Goal: Task Accomplishment & Management: Use online tool/utility

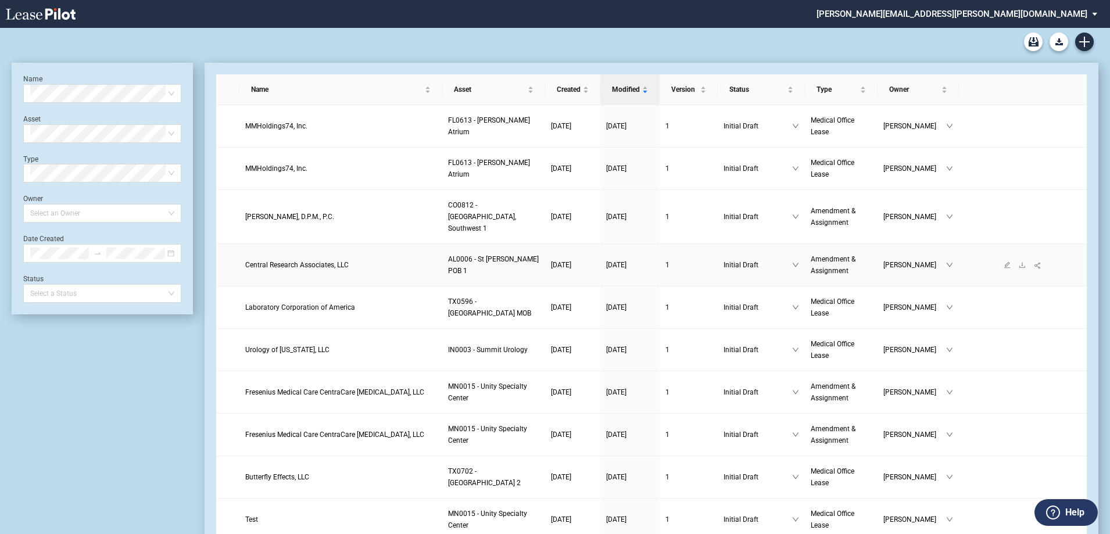
click at [310, 261] on span "Central Research Associates, LLC" at bounding box center [296, 265] width 103 height 8
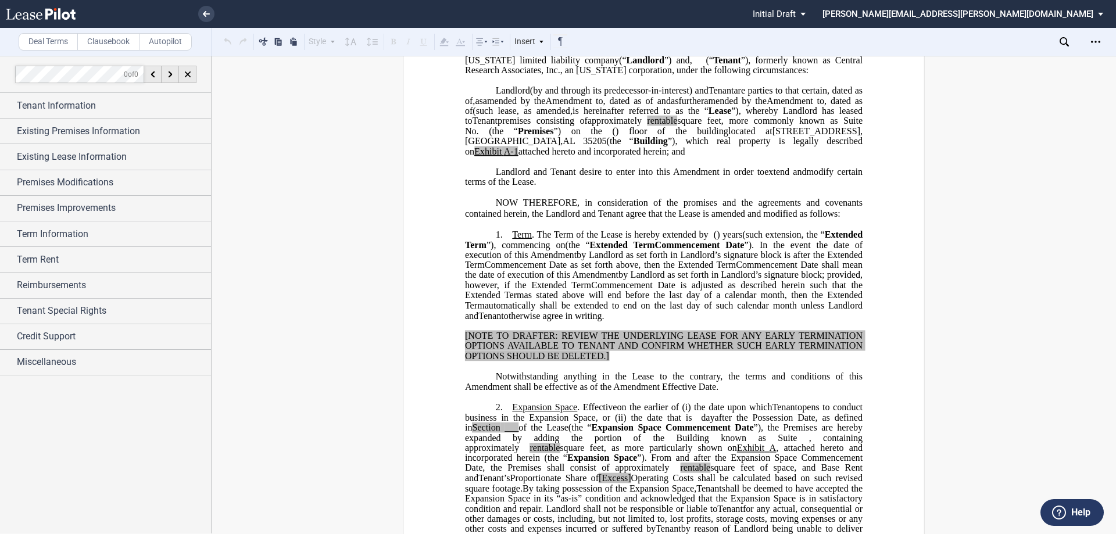
scroll to position [174, 0]
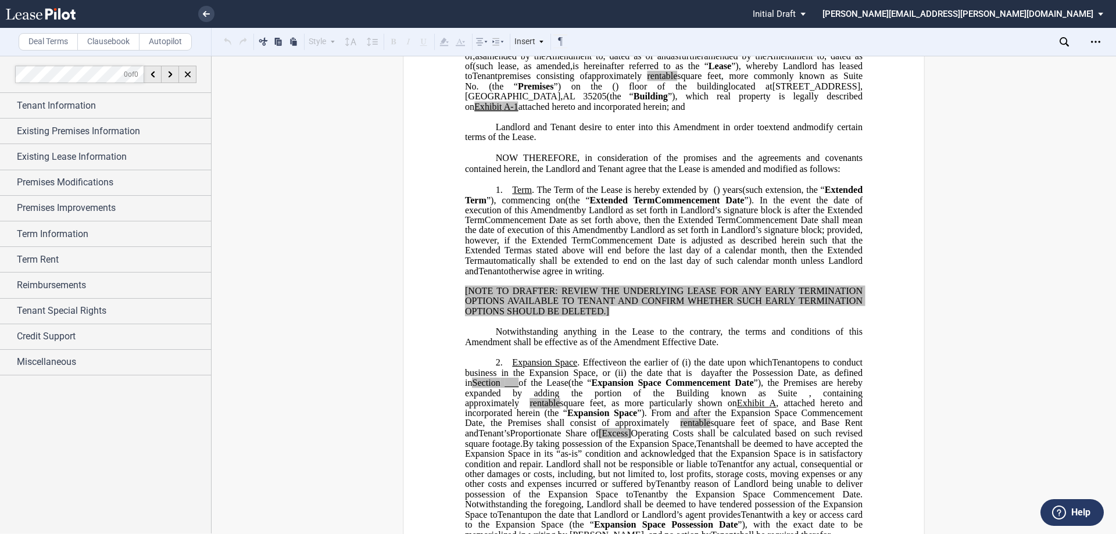
click at [728, 92] on span ") floor of the building" at bounding box center [671, 86] width 113 height 10
click at [89, 163] on span "Existing Lease Information" at bounding box center [72, 157] width 110 height 14
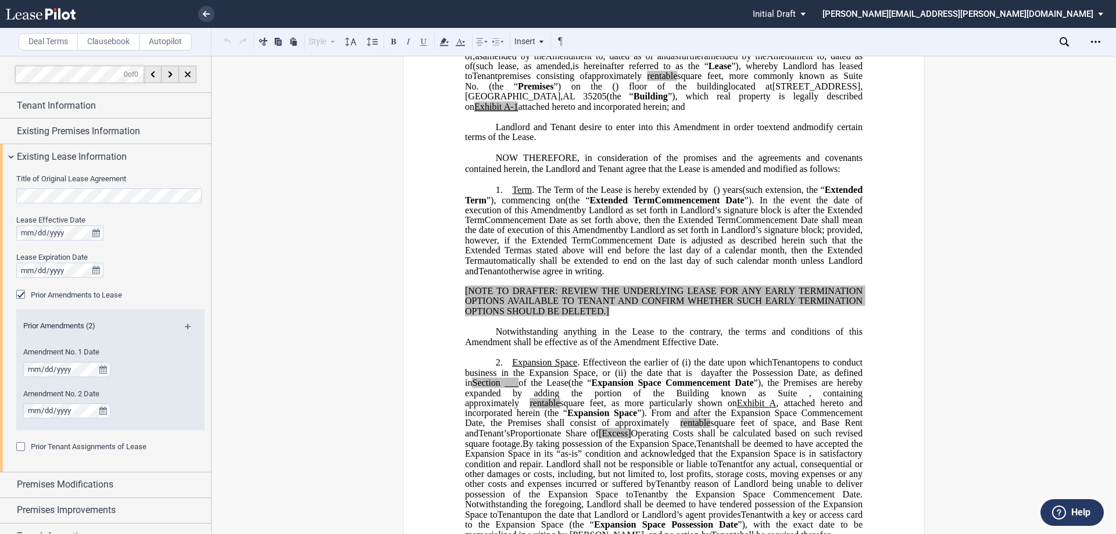
click at [185, 325] on md-icon at bounding box center [193, 331] width 16 height 14
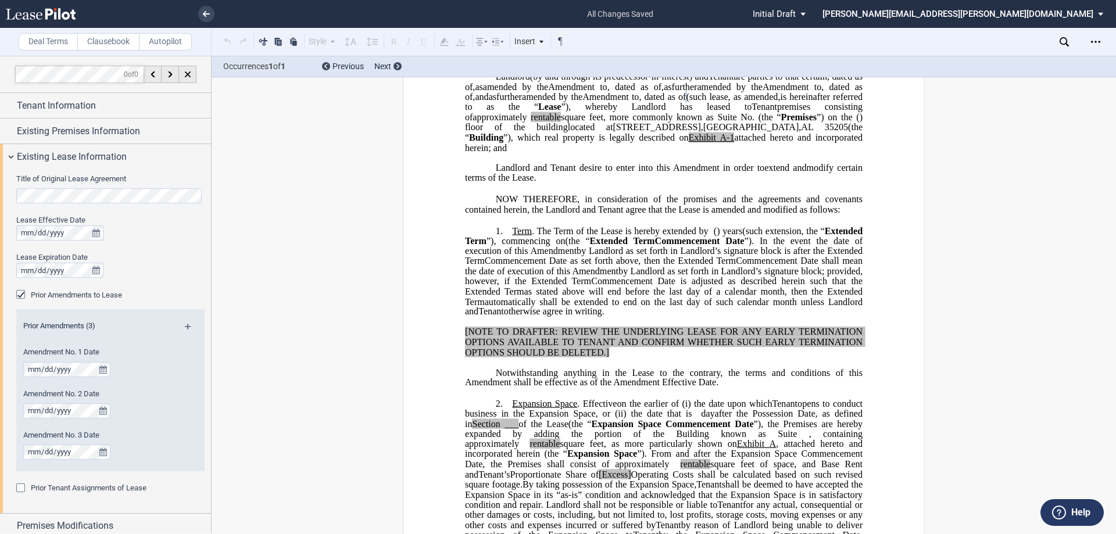
scroll to position [116, 0]
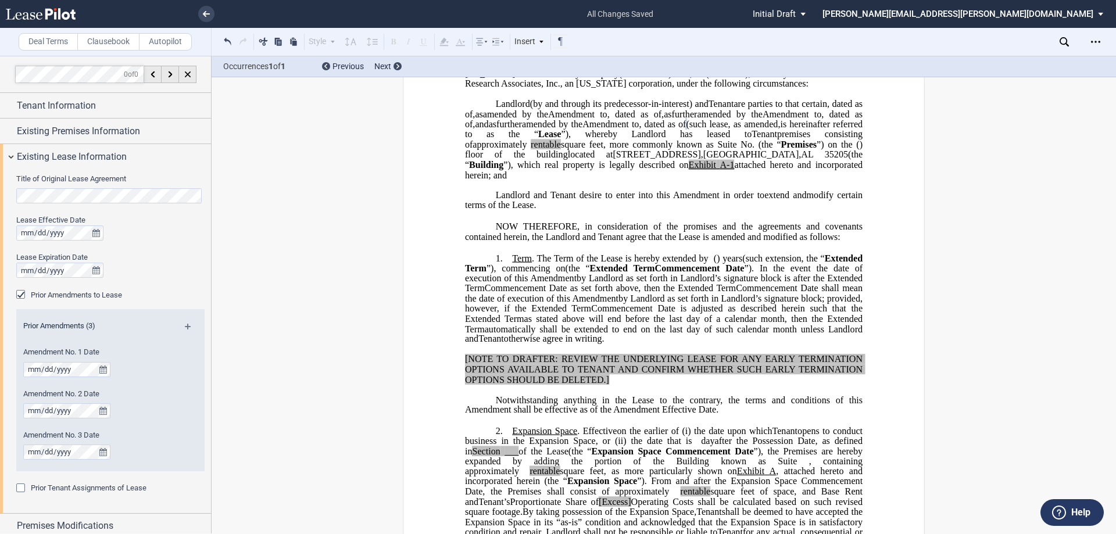
click at [482, 119] on span "as" at bounding box center [479, 114] width 8 height 10
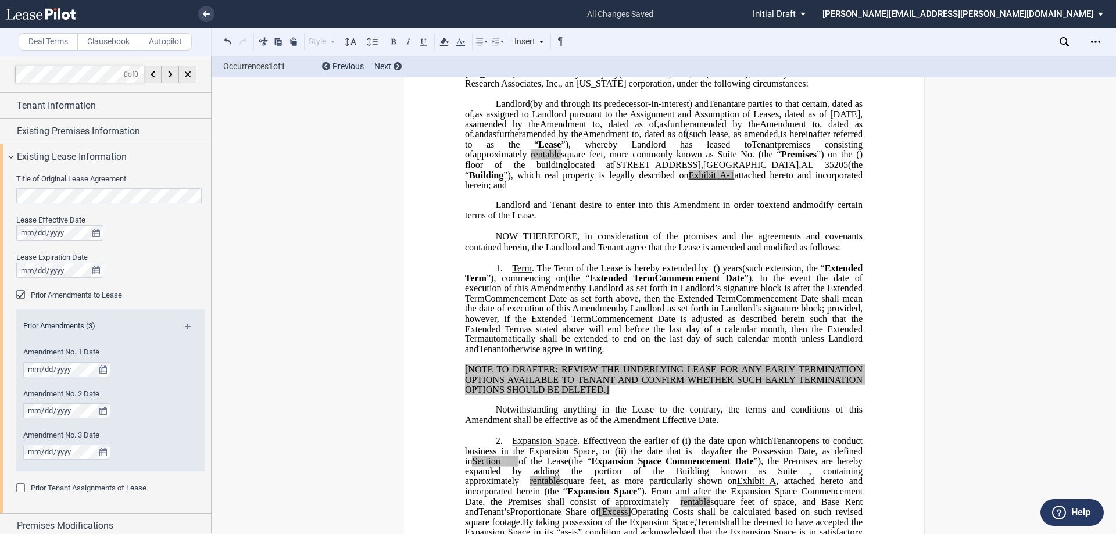
click at [23, 489] on div "Prior Tenant Assignments of Lease" at bounding box center [22, 489] width 12 height 12
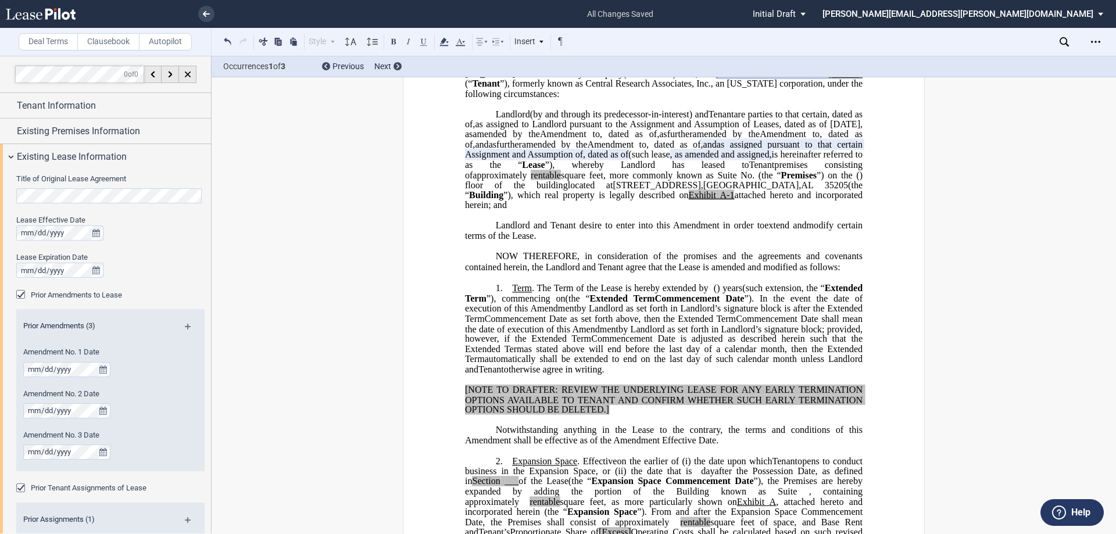
click at [23, 489] on div "Prior Tenant Assignments of Lease" at bounding box center [22, 489] width 12 height 12
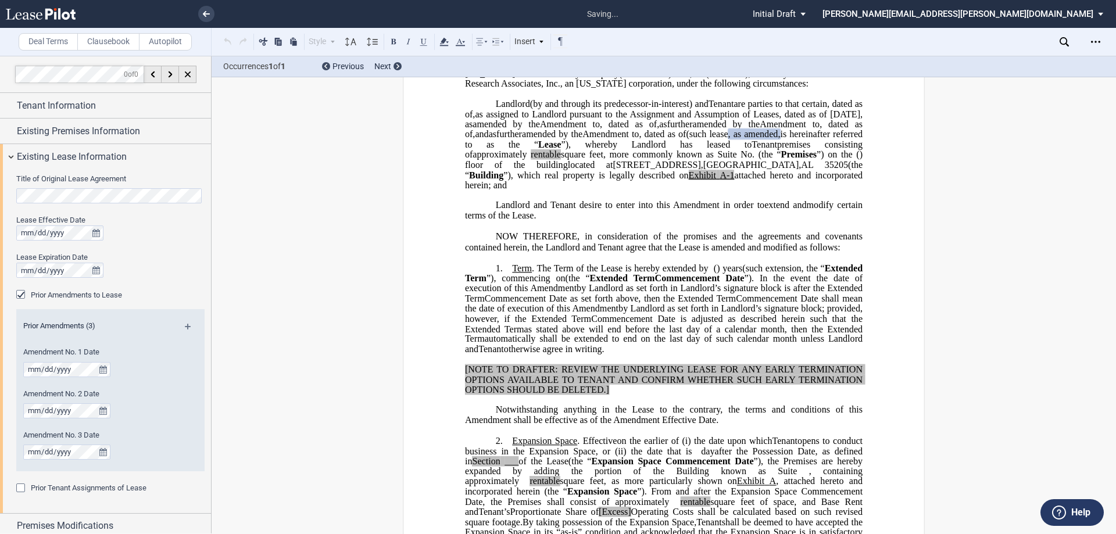
click at [806, 123] on span "as assigned to Landlord pursuant to the Assignment and Assumption of Leases, da…" at bounding box center [665, 119] width 400 height 20
drag, startPoint x: 767, startPoint y: 124, endPoint x: 722, endPoint y: 124, distance: 45.3
click at [722, 124] on span "as assigned to Landlord pursuant to that certain Assignment and Assumption of L…" at bounding box center [665, 119] width 400 height 20
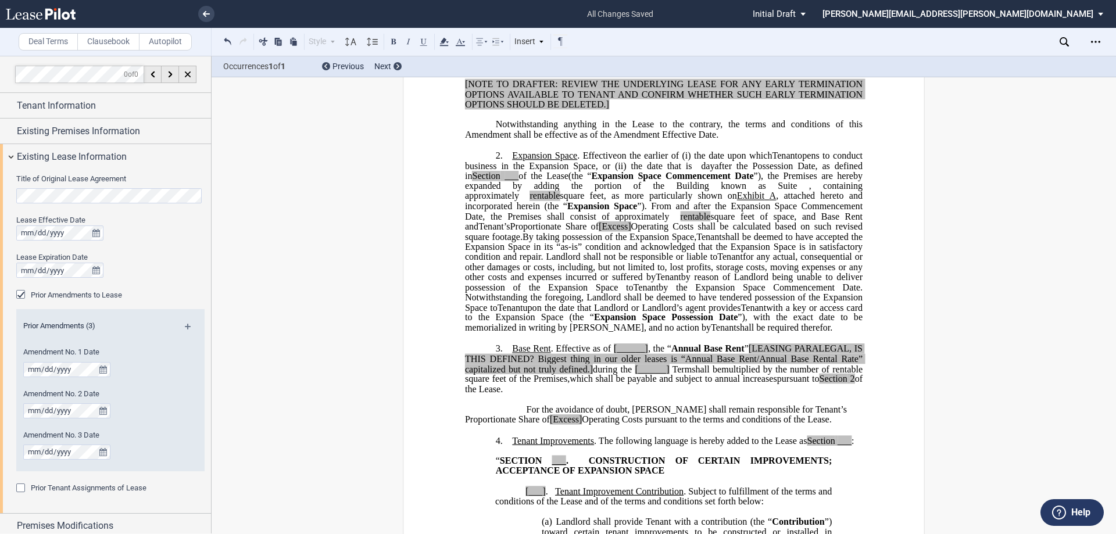
scroll to position [407, 0]
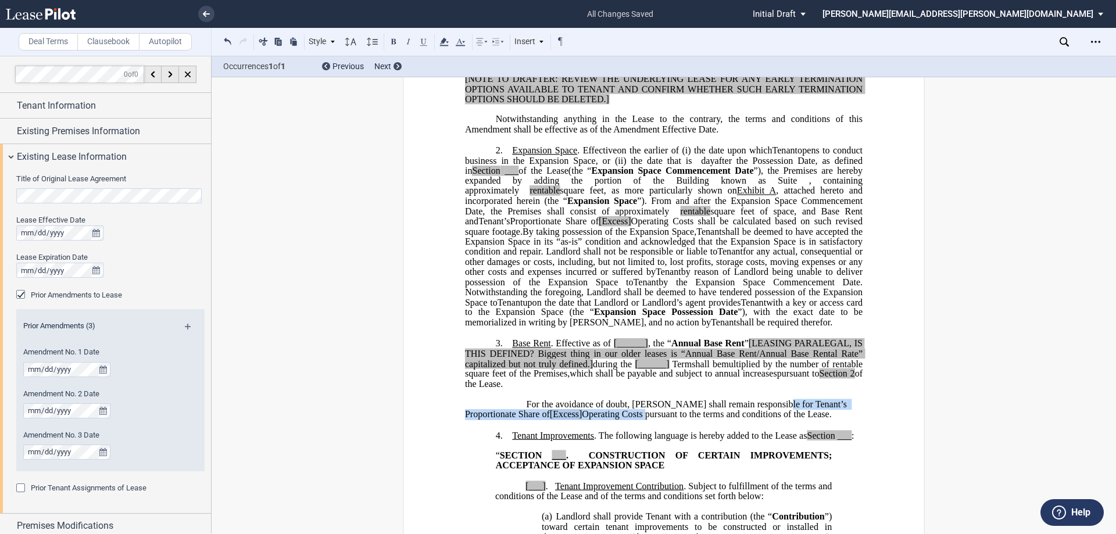
drag, startPoint x: 765, startPoint y: 436, endPoint x: 590, endPoint y: 440, distance: 174.4
click at [590, 420] on span "For the avoidance of doubt, Tenant shall remain responsible for Tenant’s Propor…" at bounding box center [657, 409] width 384 height 20
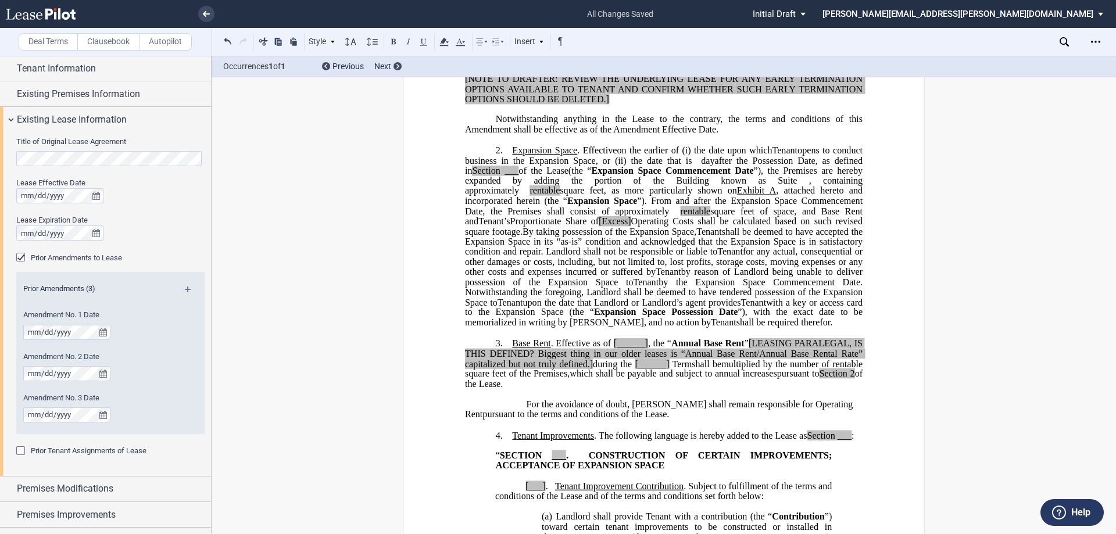
scroll to position [185, 0]
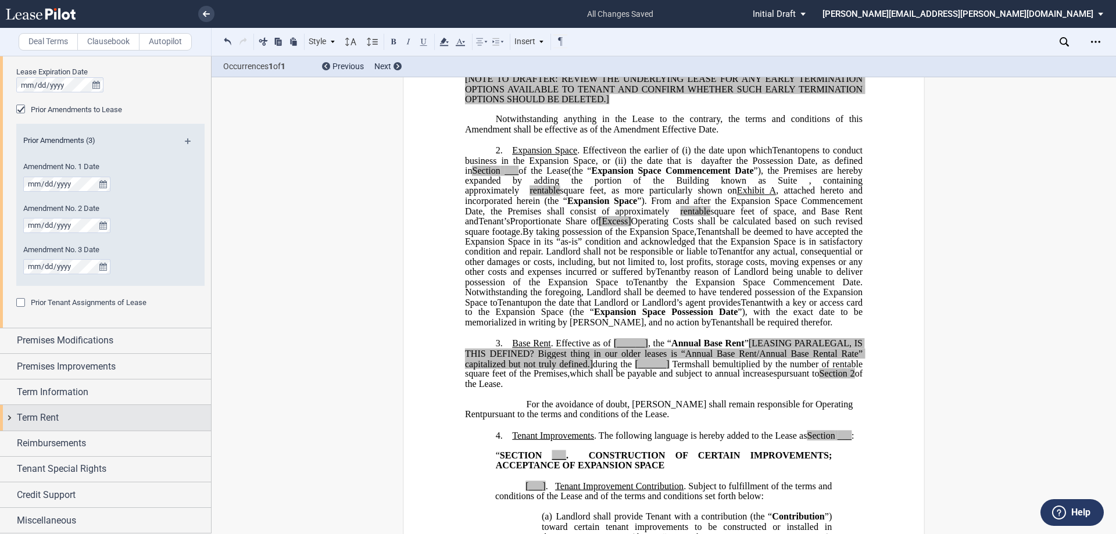
click at [76, 415] on div "Term Rent" at bounding box center [114, 418] width 194 height 14
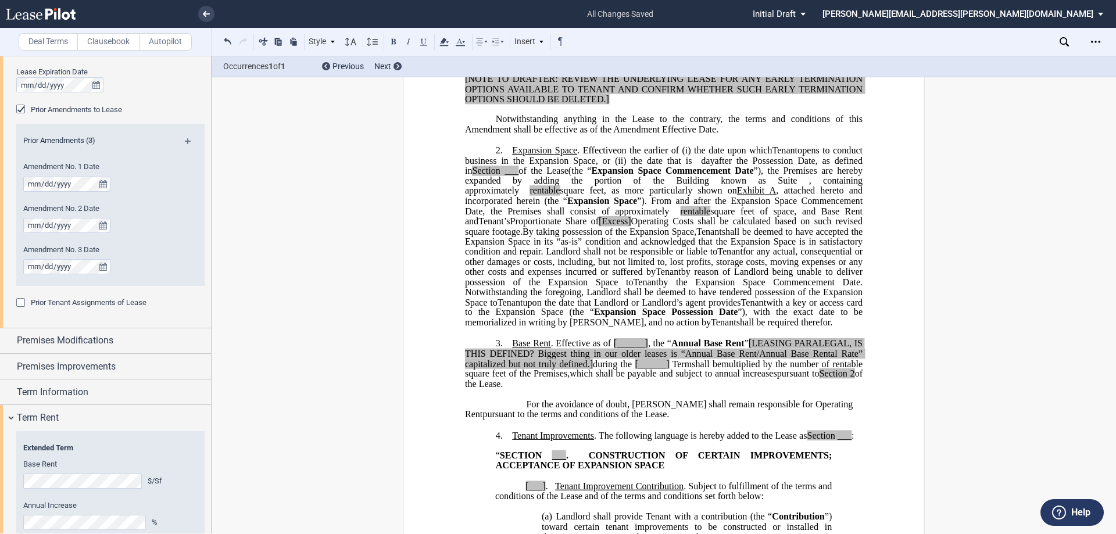
scroll to position [243, 0]
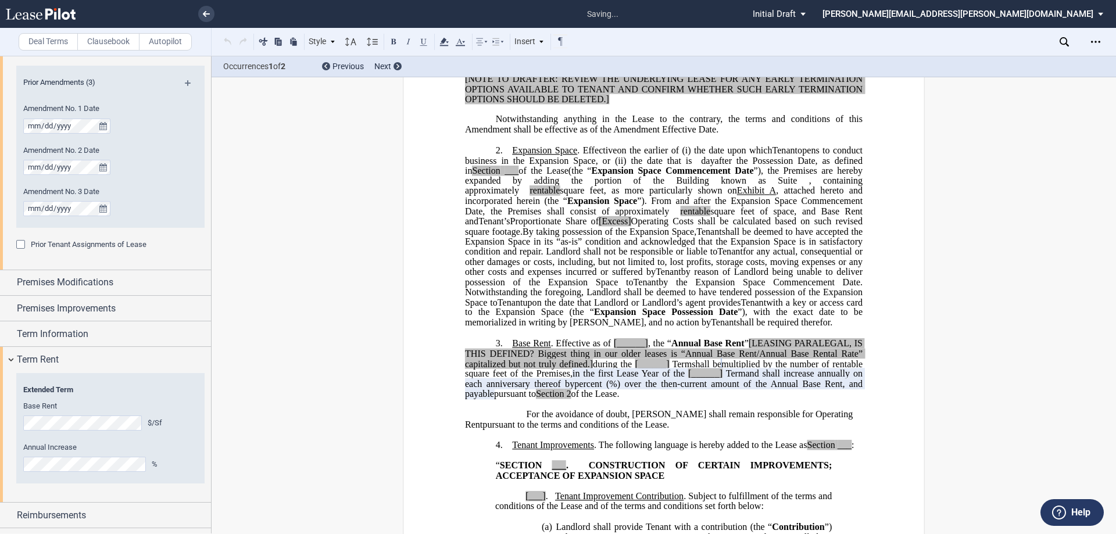
click at [720, 400] on p "3. Base Rent . Effective as of [______] [______] the Extended Term the ﻿ ﻿ Exte…" at bounding box center [663, 369] width 397 height 62
drag, startPoint x: 701, startPoint y: 404, endPoint x: 787, endPoint y: 402, distance: 85.4
click at [787, 399] on span "in the first Lease Year of the [______] Term [______] Term Extended Term ﻿ ﻿ Ex…" at bounding box center [665, 383] width 400 height 30
click at [792, 389] on span "in the first Lease Year following the Expansion Space Commencement Date" at bounding box center [665, 378] width 400 height 20
click at [689, 349] on span "Annual Base Rent" at bounding box center [707, 343] width 73 height 10
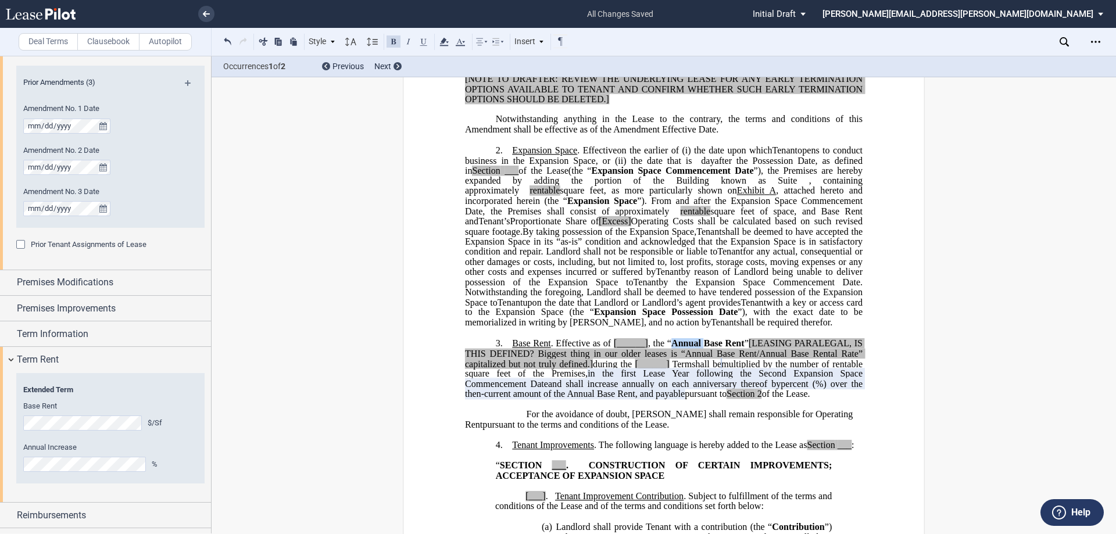
click at [689, 349] on span "Annual Base Rent" at bounding box center [707, 343] width 73 height 10
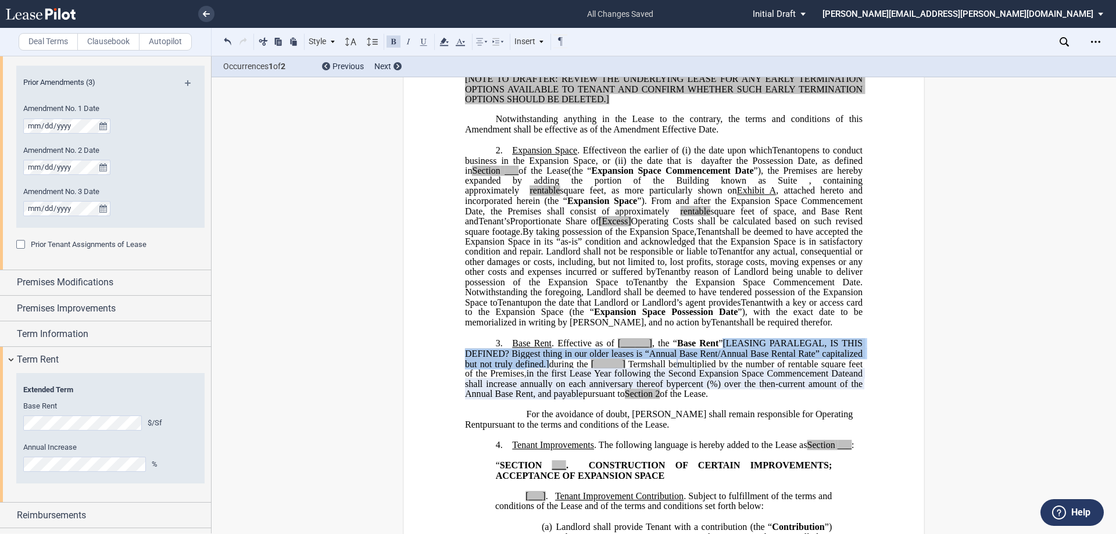
drag, startPoint x: 548, startPoint y: 397, endPoint x: 721, endPoint y: 372, distance: 174.9
click at [721, 368] on span ", the “ Base Rent ” [LEASING PARALEGAL, IS THIS DEFINED? Biggest thing in our o…" at bounding box center [665, 353] width 400 height 30
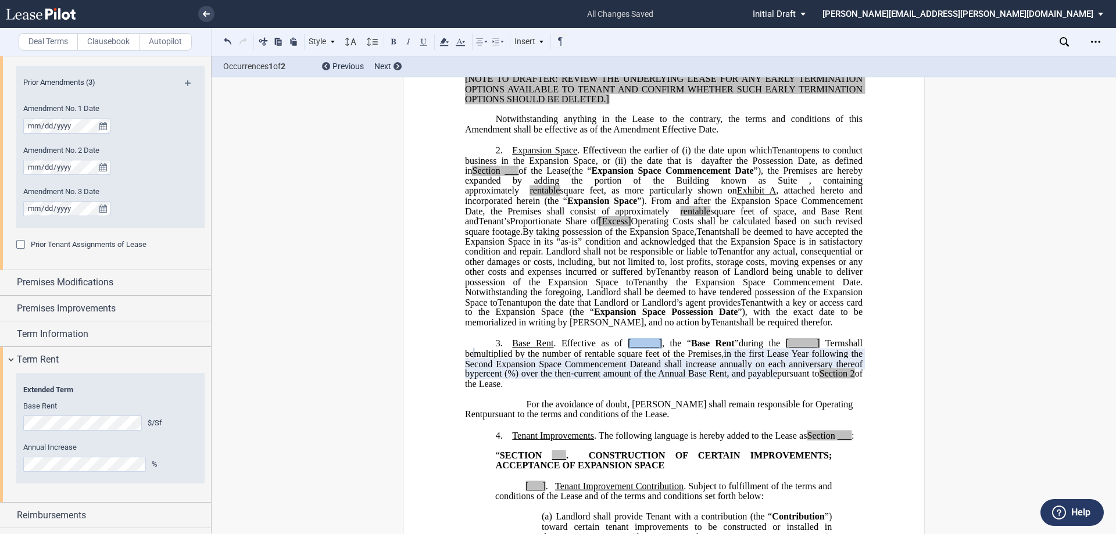
drag, startPoint x: 616, startPoint y: 373, endPoint x: 650, endPoint y: 375, distance: 33.7
click at [650, 375] on p "3. Base Rent . Effective as of [______] [______] the Extended Term the ﻿ ﻿ Exte…" at bounding box center [663, 363] width 397 height 51
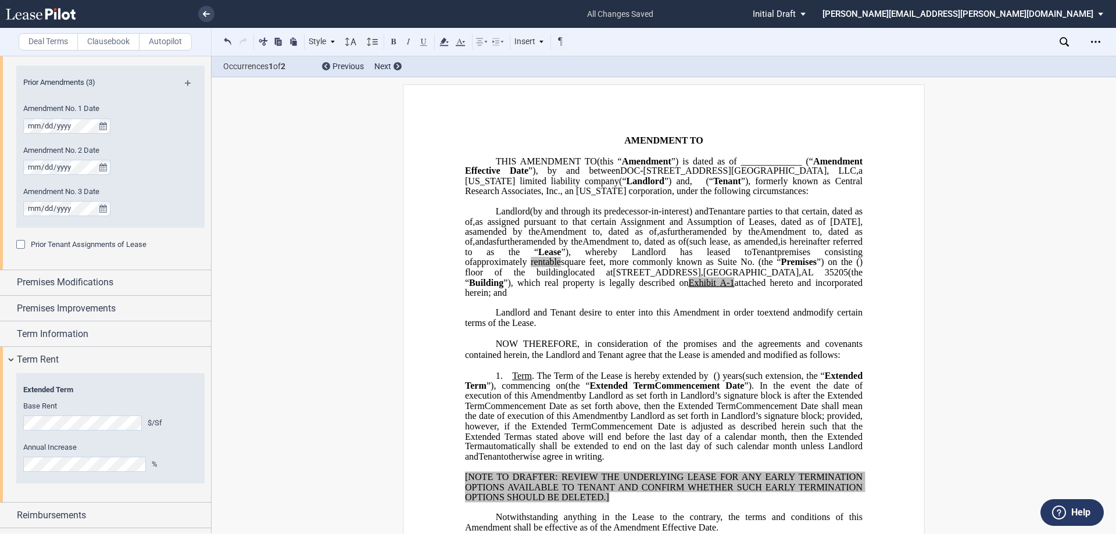
scroll to position [0, 0]
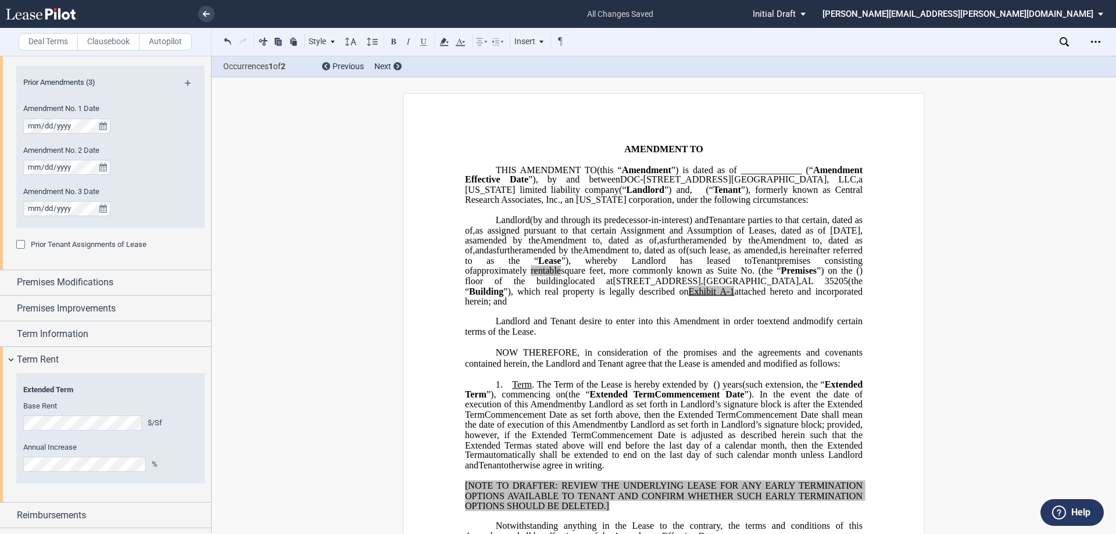
click at [781, 276] on span "Premises" at bounding box center [798, 271] width 35 height 10
click at [754, 276] on span "(the “Original" at bounding box center [780, 271] width 53 height 10
click at [394, 43] on button at bounding box center [393, 41] width 14 height 14
click at [709, 286] on span "Birmingham" at bounding box center [756, 280] width 95 height 10
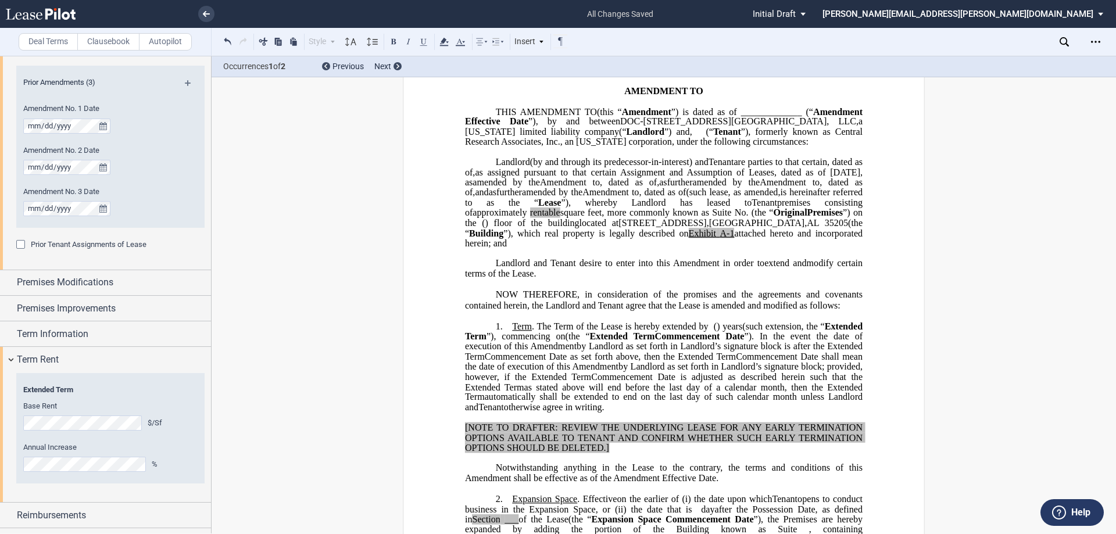
scroll to position [116, 0]
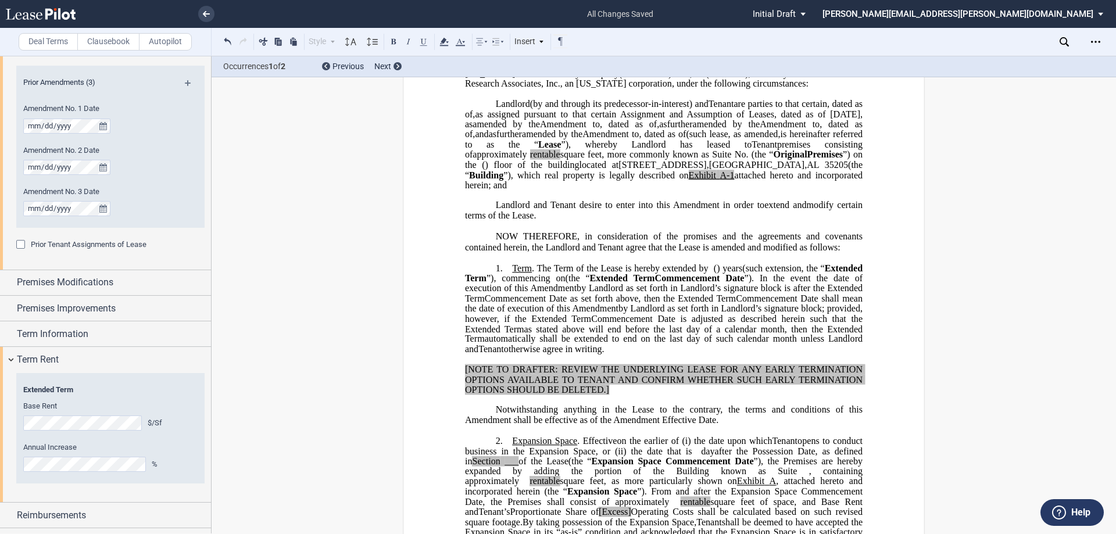
click at [825, 170] on span "35205" at bounding box center [836, 164] width 23 height 10
click at [768, 200] on p "﻿" at bounding box center [663, 196] width 397 height 10
click at [812, 191] on p "DOC-2660 10th Avenue South MOB, LLC , a Wisconsin limited liability company (“ …" at bounding box center [663, 144] width 397 height 91
click at [774, 130] on span "Amendment to" at bounding box center [789, 124] width 60 height 10
click at [600, 130] on span "Amendment to" at bounding box center [570, 124] width 60 height 10
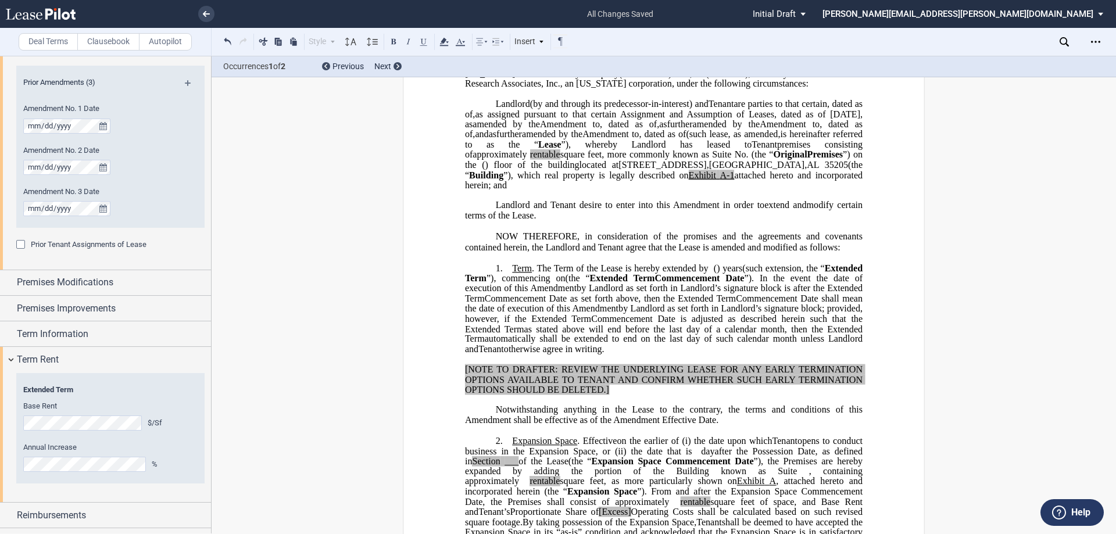
click at [827, 200] on p "﻿" at bounding box center [663, 196] width 397 height 10
click at [830, 191] on p "DOC-2660 10th Avenue South MOB, LLC , a Wisconsin limited liability company (“ …" at bounding box center [663, 144] width 397 height 91
click at [810, 191] on p "DOC-2660 10th Avenue South MOB, LLC , a Wisconsin limited liability company (“ …" at bounding box center [663, 144] width 397 height 91
click at [576, 293] on span "Amendment" at bounding box center [553, 288] width 46 height 10
click at [780, 190] on span "attached hereto and incorporated herein; and" at bounding box center [665, 180] width 400 height 20
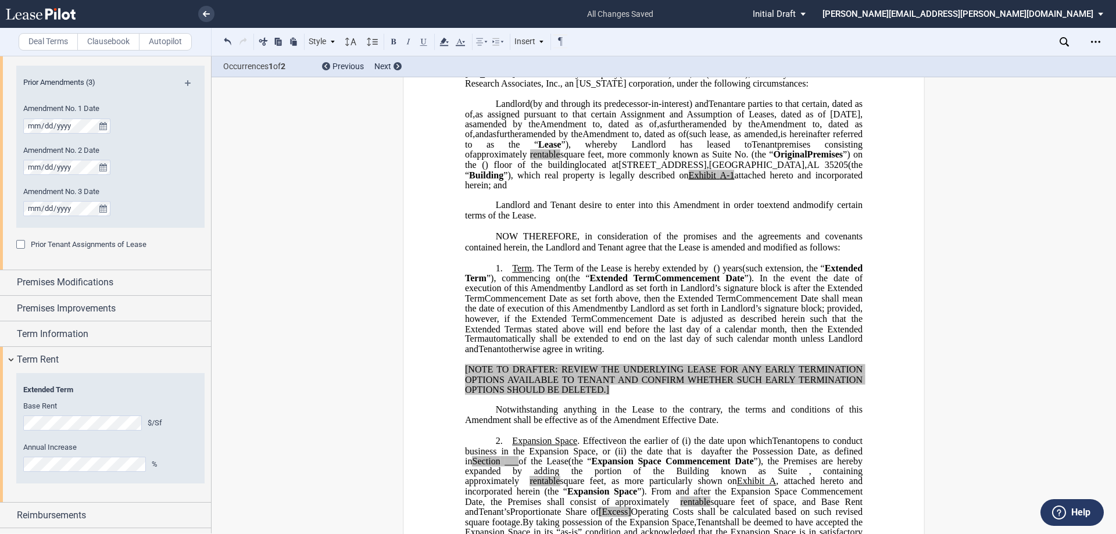
click at [598, 293] on span "”). In the event the date of execution of this" at bounding box center [665, 283] width 400 height 20
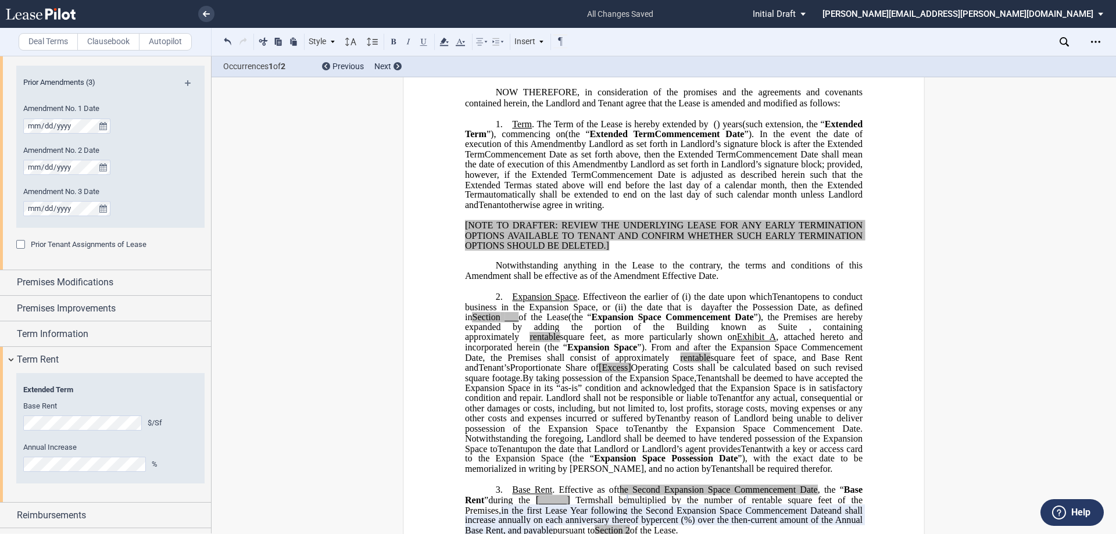
scroll to position [291, 0]
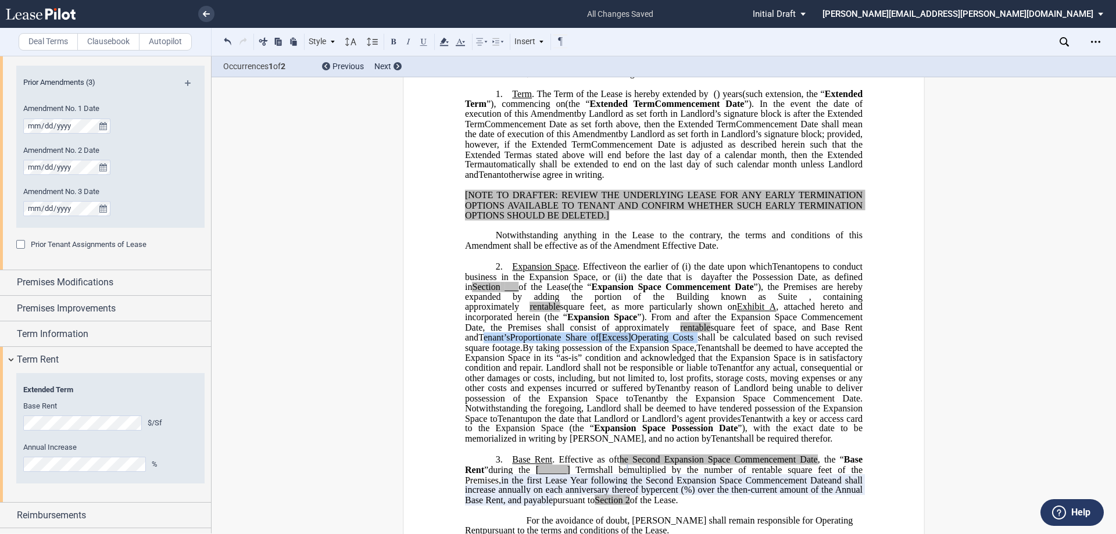
drag, startPoint x: 460, startPoint y: 368, endPoint x: 707, endPoint y: 418, distance: 251.8
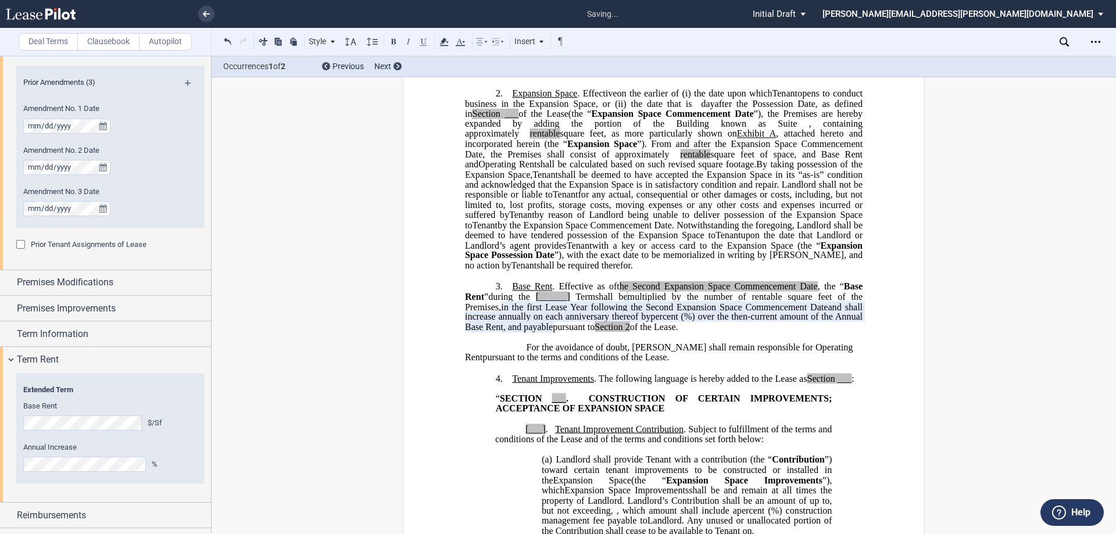
scroll to position [465, 0]
drag, startPoint x: 751, startPoint y: 192, endPoint x: 597, endPoint y: 293, distance: 184.4
click at [597, 270] on span "By taking possession of the Expansion Space, Assignee Tenant shall be deemed to…" at bounding box center [665, 214] width 400 height 112
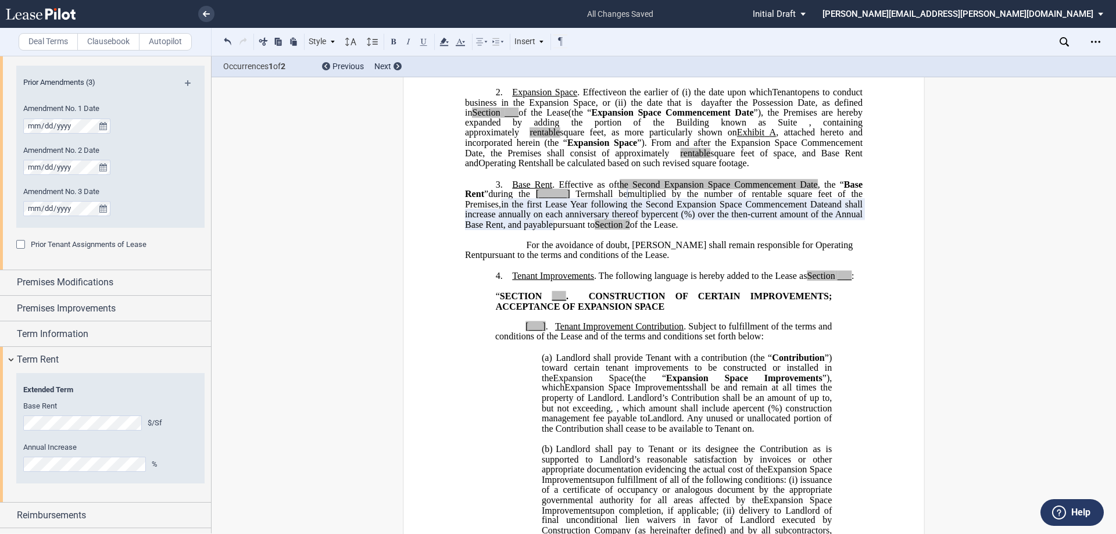
click at [842, 281] on span "___" at bounding box center [844, 276] width 14 height 10
click at [555, 301] on span "___" at bounding box center [559, 296] width 14 height 10
click at [558, 301] on span "___" at bounding box center [559, 296] width 14 height 10
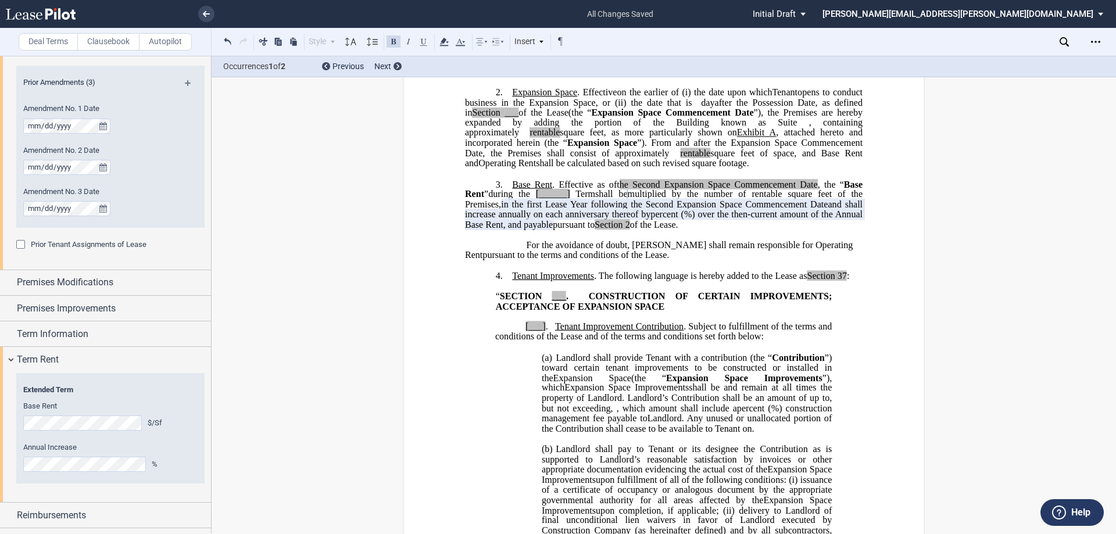
click at [558, 301] on span "___" at bounding box center [559, 296] width 14 height 10
drag, startPoint x: 550, startPoint y: 327, endPoint x: 499, endPoint y: 325, distance: 51.2
click at [499, 311] on span "“ SECTION 37 . CONSTRUCTION OF CERTAIN IMPROVEMENTS; ACCEPTANCE OF" at bounding box center [665, 301] width 338 height 20
drag, startPoint x: 494, startPoint y: 336, endPoint x: 578, endPoint y: 335, distance: 83.7
click at [578, 311] on span "EXPANSION SPACE" at bounding box center [539, 306] width 87 height 10
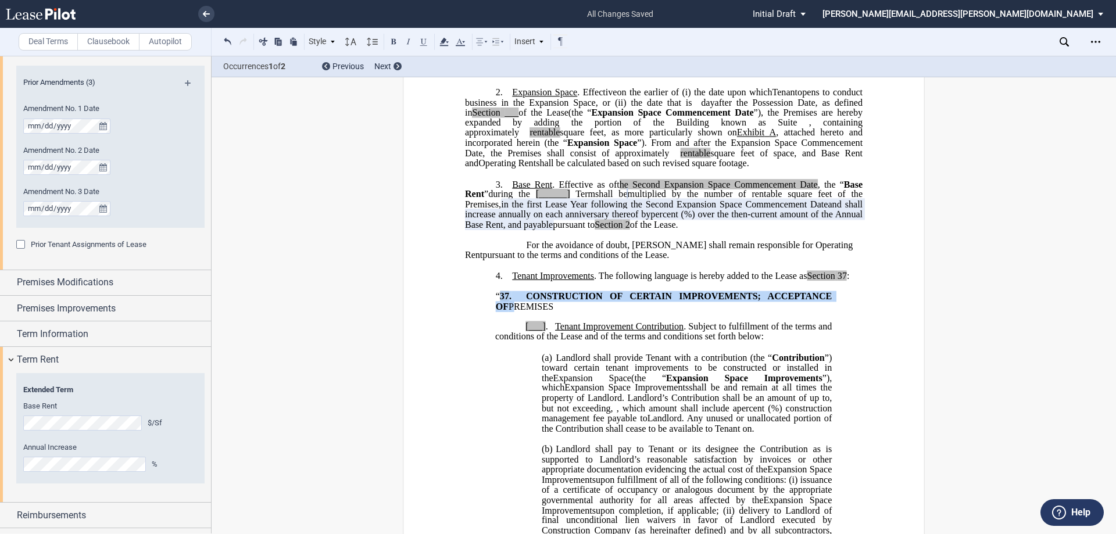
drag, startPoint x: 830, startPoint y: 327, endPoint x: 498, endPoint y: 325, distance: 332.4
click at [498, 312] on p "“ 37 . CONSTRUCTION OF CERTAIN IMPROVEMENTS; ACCEPTANCE OF PREMISES RELOCATION …" at bounding box center [664, 302] width 336 height 20
click at [393, 39] on button at bounding box center [393, 41] width 14 height 14
click at [394, 40] on button at bounding box center [393, 41] width 14 height 14
click at [543, 312] on p "“ 37 . CONSTRUCTION OF CERTAIN IMPROVEMENTS; ACCEPTANCE OF PREMISES RELOCATION …" at bounding box center [664, 302] width 336 height 20
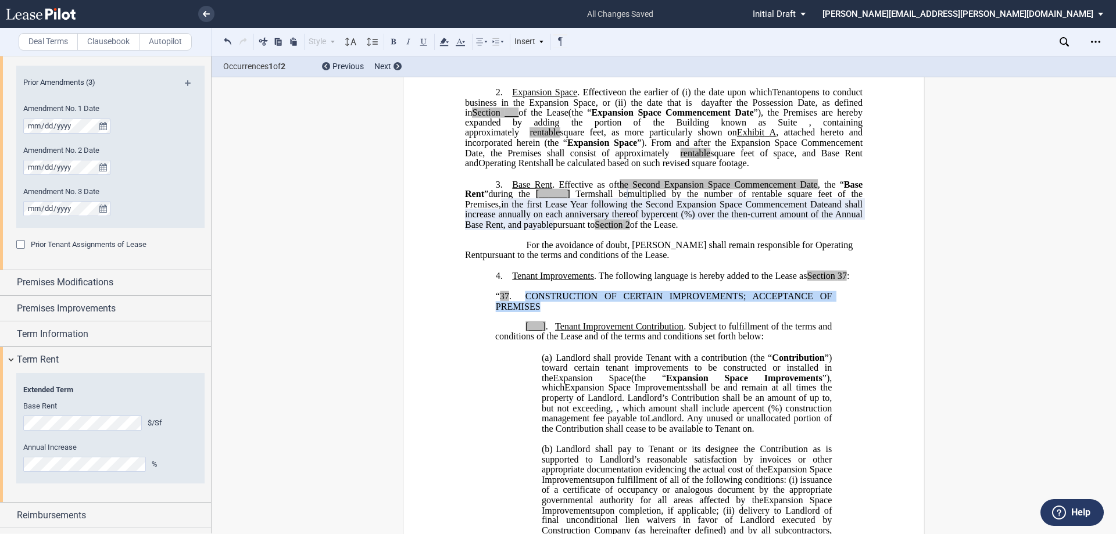
drag, startPoint x: 541, startPoint y: 335, endPoint x: 524, endPoint y: 326, distance: 19.0
click at [524, 312] on p "“ 37 . CONSTRUCTION OF CERTAIN IMPROVEMENTS; ACCEPTANCE OF PREMISES RELOCATION …" at bounding box center [664, 302] width 336 height 20
click at [422, 41] on button at bounding box center [424, 41] width 14 height 14
click at [608, 312] on p "“ 37 . CONSTRUCTION OF CERTAIN IMPROVEMENTS; ACCEPTANCE OF PREMISES RELOCATION …" at bounding box center [664, 302] width 336 height 20
click at [501, 311] on span "PREMISES" at bounding box center [665, 301] width 339 height 20
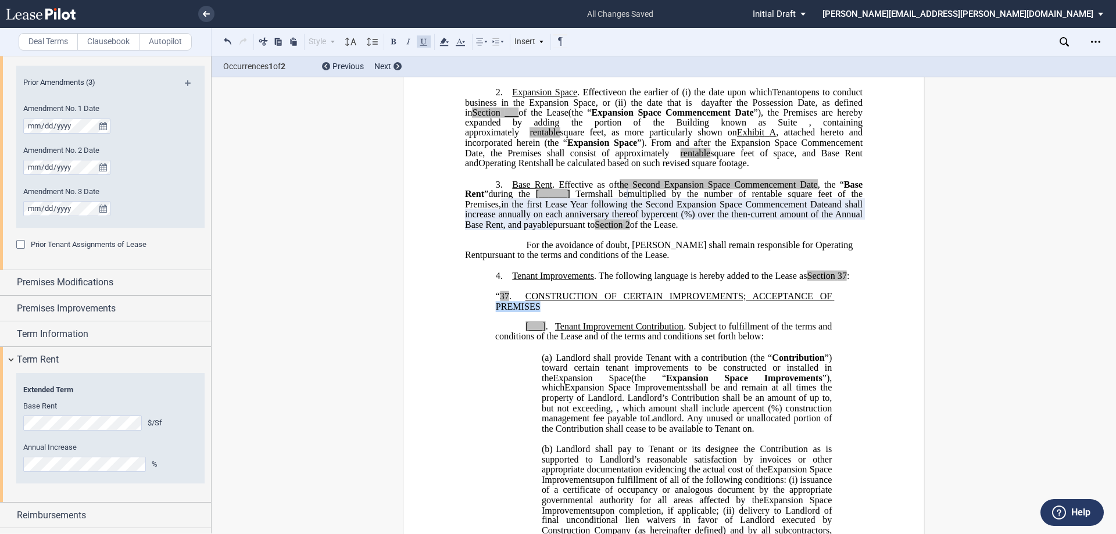
click at [501, 311] on span "PREMISES" at bounding box center [665, 301] width 339 height 20
click at [426, 38] on button at bounding box center [424, 41] width 14 height 14
click at [624, 352] on p "﻿" at bounding box center [663, 347] width 397 height 10
click at [543, 363] on span "(a)" at bounding box center [547, 357] width 10 height 10
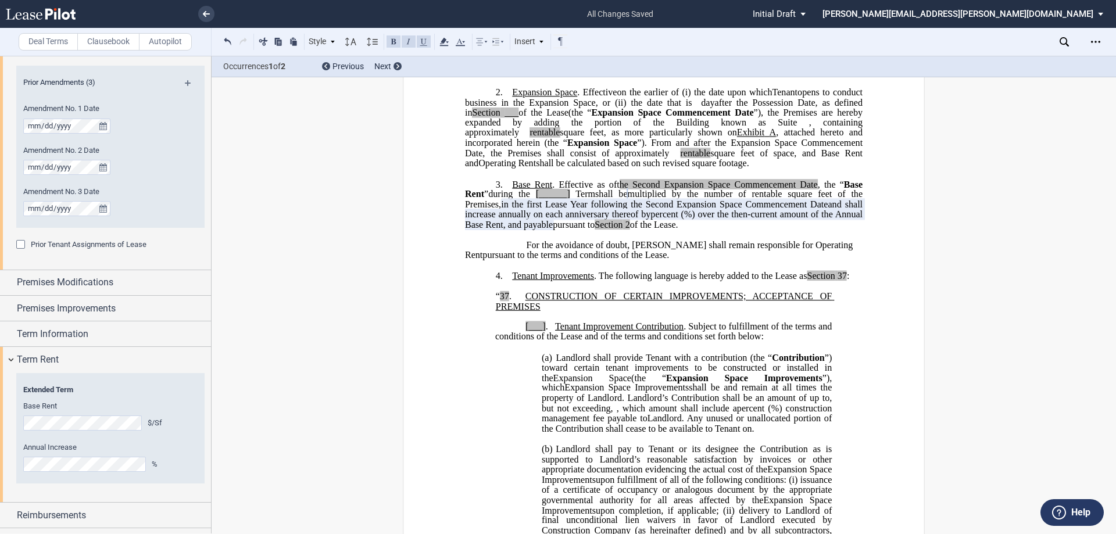
click at [547, 363] on span "(a)" at bounding box center [547, 357] width 10 height 10
click at [555, 363] on span "Landlord shall provide Tenant with a contribution (the “" at bounding box center [663, 357] width 216 height 10
click at [546, 363] on span "(a)" at bounding box center [547, 357] width 10 height 10
drag, startPoint x: 543, startPoint y: 356, endPoint x: 523, endPoint y: 358, distance: 19.8
click at [523, 342] on span "[___] . Tenant Improvement Contribution . Subject to fulfillment of the terms a…" at bounding box center [664, 331] width 339 height 20
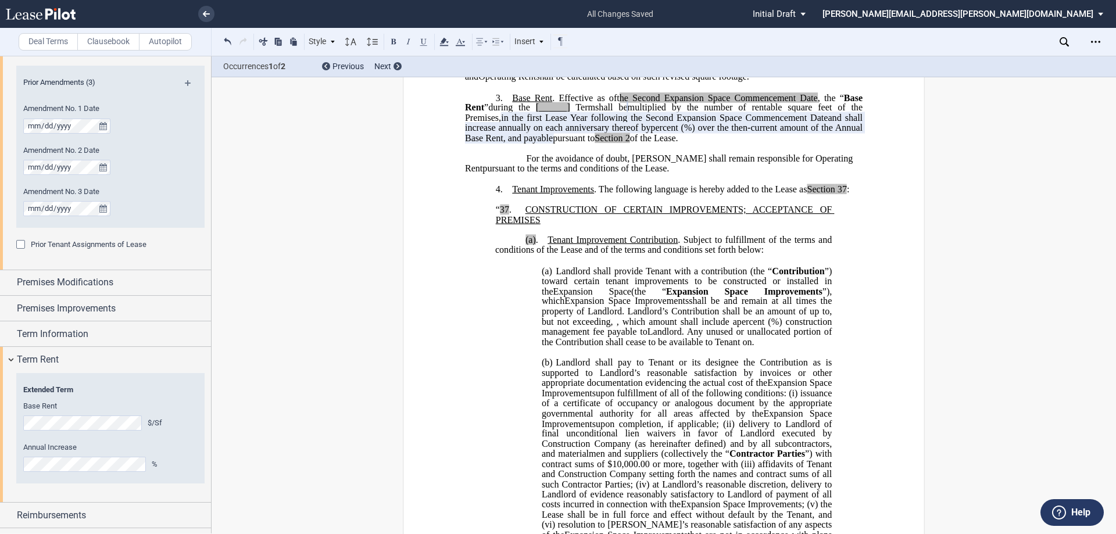
scroll to position [581, 0]
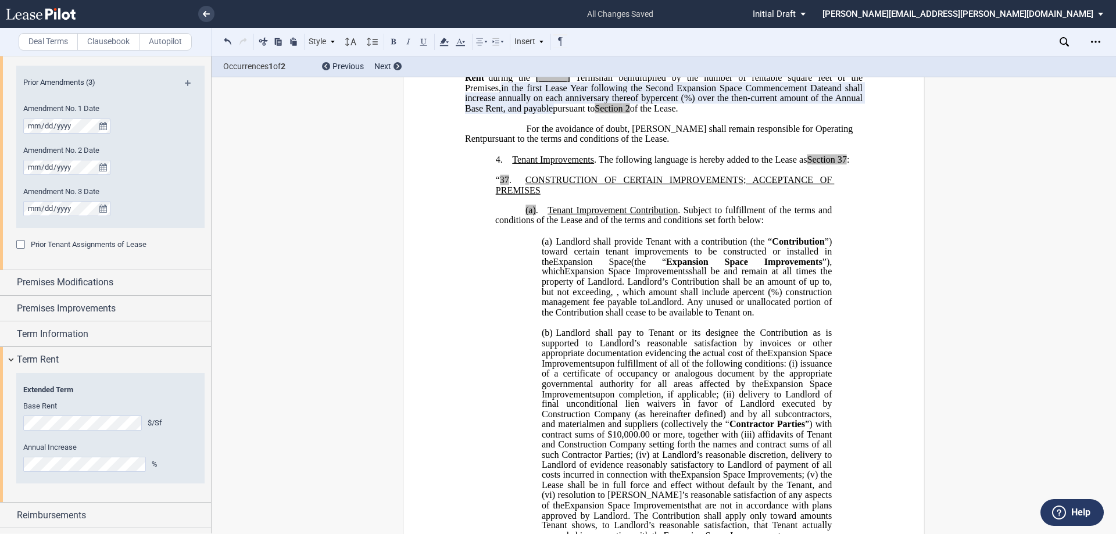
click at [548, 246] on span "(a)" at bounding box center [547, 241] width 10 height 10
click at [551, 271] on p "(a) Landlord shall provide Tenant with a contribution (the “ Contribution ”) to…" at bounding box center [687, 277] width 290 height 82
click at [553, 256] on span "(i) Landlord shall provide Tenant with a contribution (the “" at bounding box center [688, 246] width 292 height 20
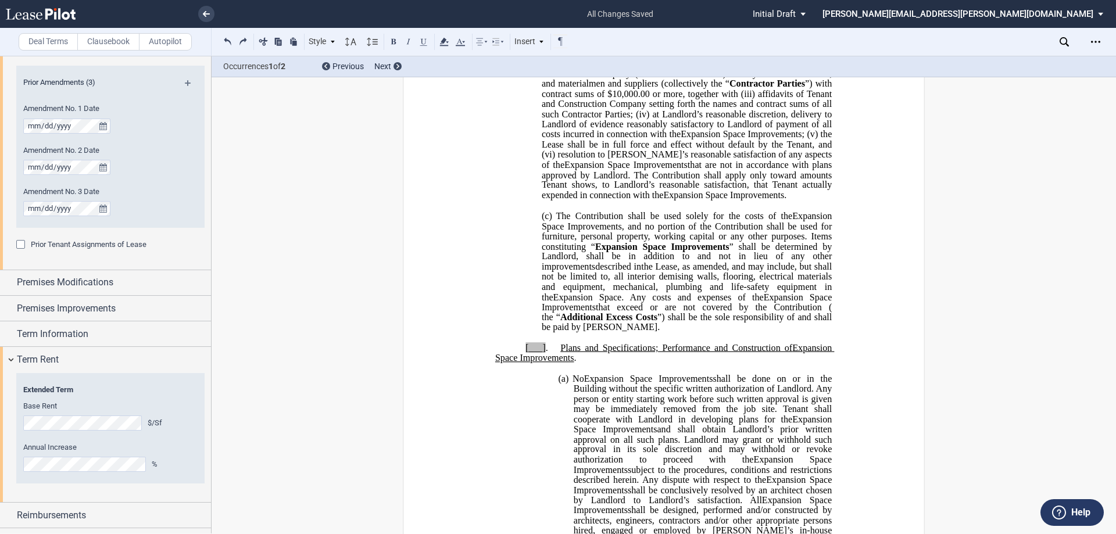
scroll to position [930, 0]
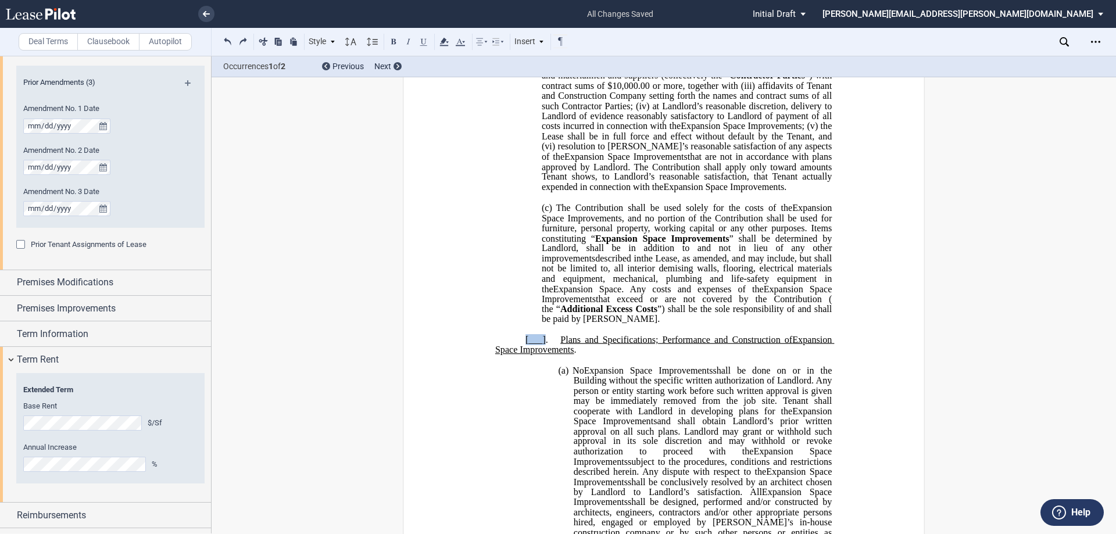
drag, startPoint x: 524, startPoint y: 370, endPoint x: 542, endPoint y: 372, distance: 18.7
click at [542, 345] on span "[___] . Plans and Specifications; Performance and Construction of" at bounding box center [658, 339] width 267 height 10
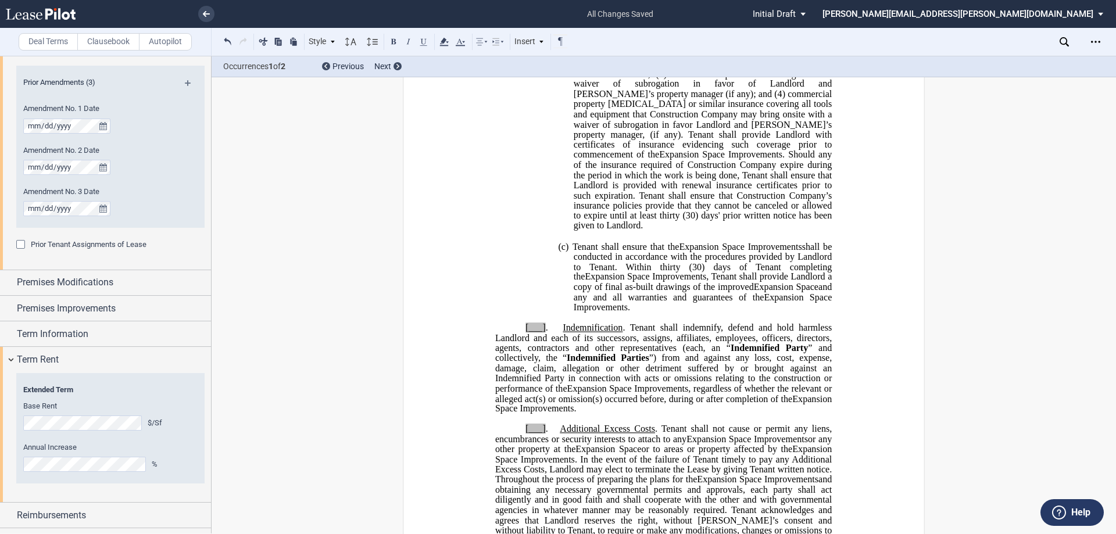
scroll to position [1627, 0]
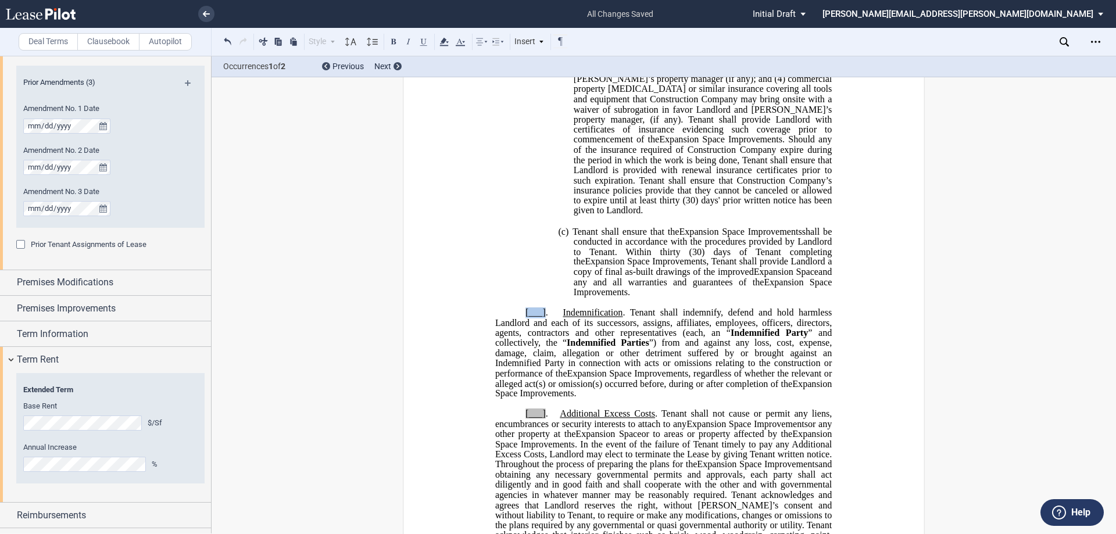
drag, startPoint x: 521, startPoint y: 332, endPoint x: 543, endPoint y: 332, distance: 22.1
click at [543, 332] on p "[___] . Indemnification . Tenant shall indemnify, defend and hold harmless Land…" at bounding box center [663, 353] width 336 height 91
drag, startPoint x: 522, startPoint y: 434, endPoint x: 543, endPoint y: 435, distance: 20.3
click at [543, 429] on span "[___] . Additional Excess Costs . Tenant shall not cause or permit any liens, e…" at bounding box center [664, 418] width 339 height 20
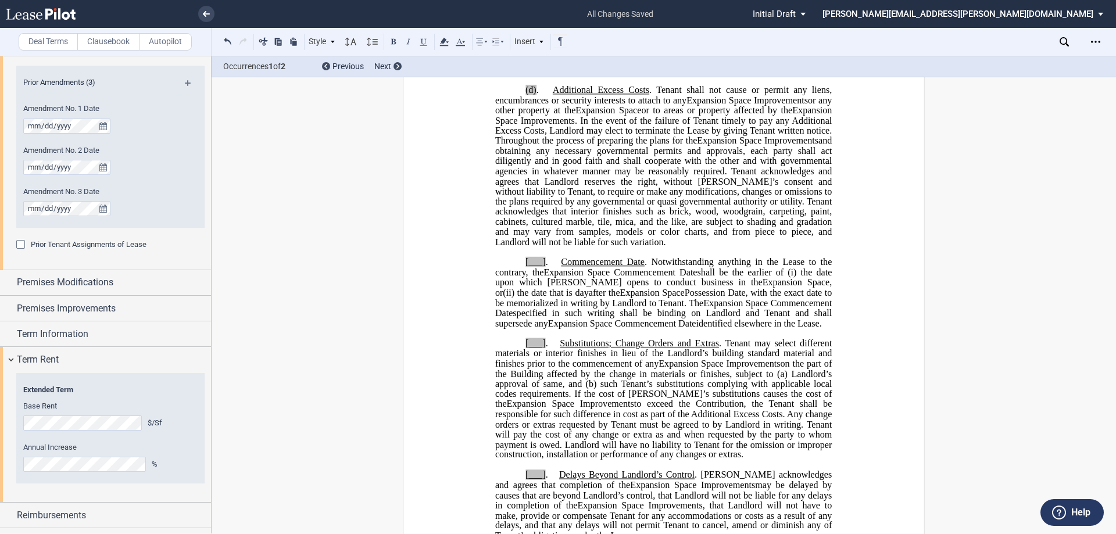
scroll to position [1859, 0]
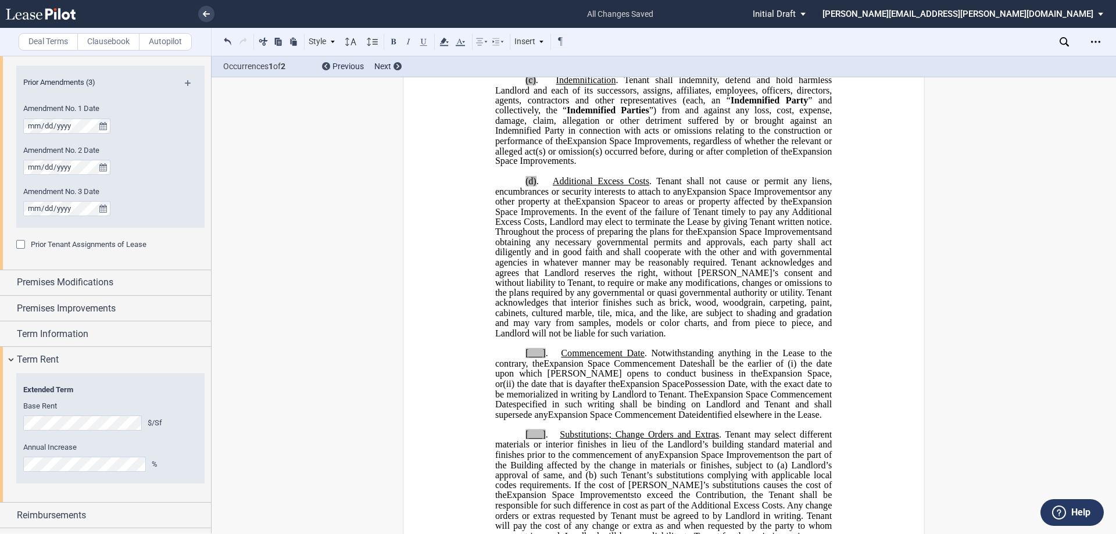
drag, startPoint x: 825, startPoint y: 433, endPoint x: 508, endPoint y: 372, distance: 322.5
click at [508, 372] on p "[___] . Commencement Date . Notwithstanding anything in the Lease to the contra…" at bounding box center [663, 384] width 336 height 71
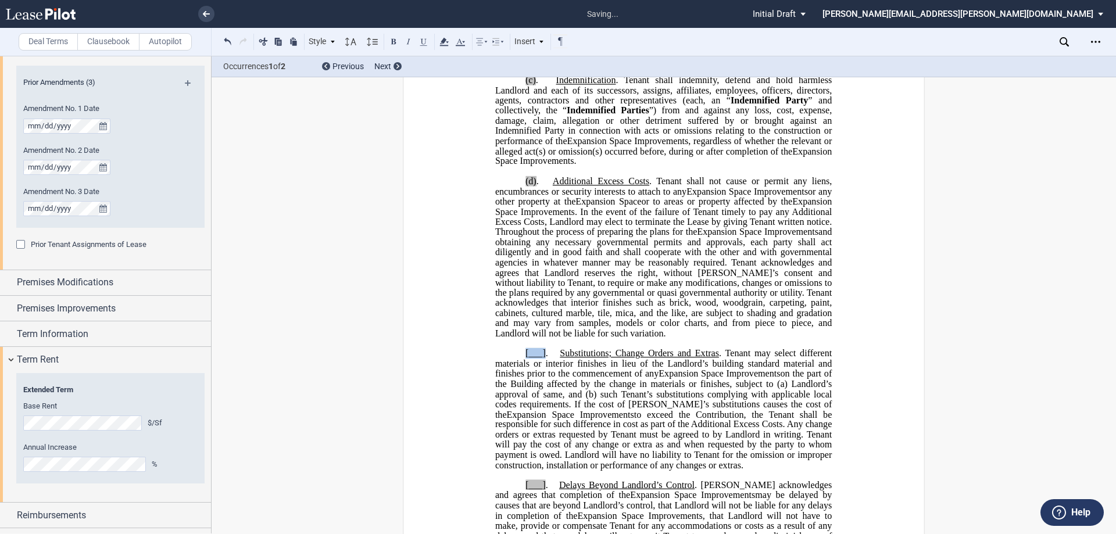
drag, startPoint x: 523, startPoint y: 374, endPoint x: 542, endPoint y: 375, distance: 18.6
click at [542, 359] on span "[___]" at bounding box center [535, 353] width 20 height 10
drag, startPoint x: 524, startPoint y: 507, endPoint x: 535, endPoint y: 508, distance: 10.5
click at [535, 490] on span "[___]" at bounding box center [535, 485] width 20 height 10
drag, startPoint x: 522, startPoint y: 506, endPoint x: 542, endPoint y: 507, distance: 19.2
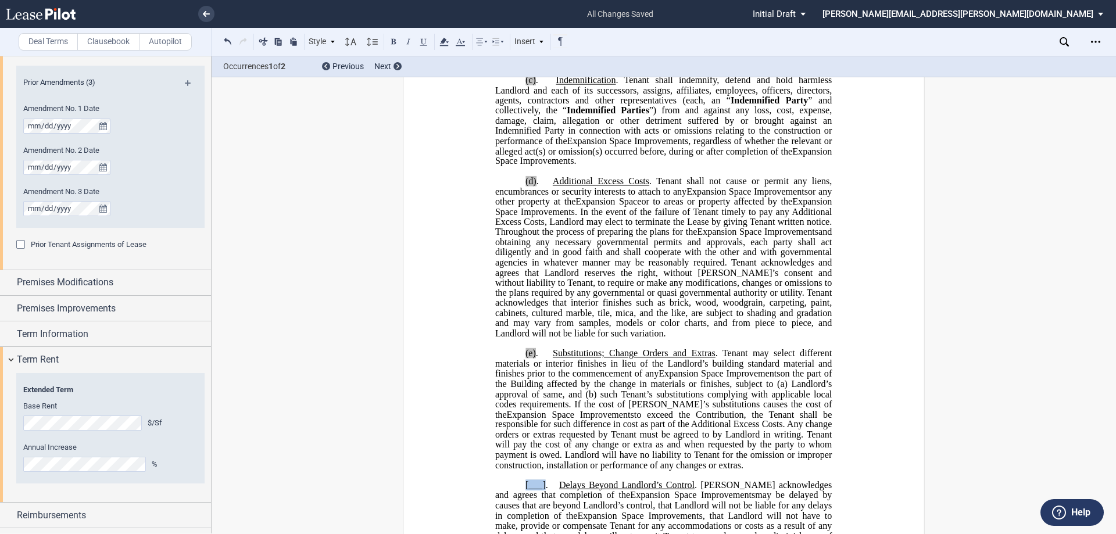
click at [542, 490] on span "[___]" at bounding box center [535, 485] width 20 height 10
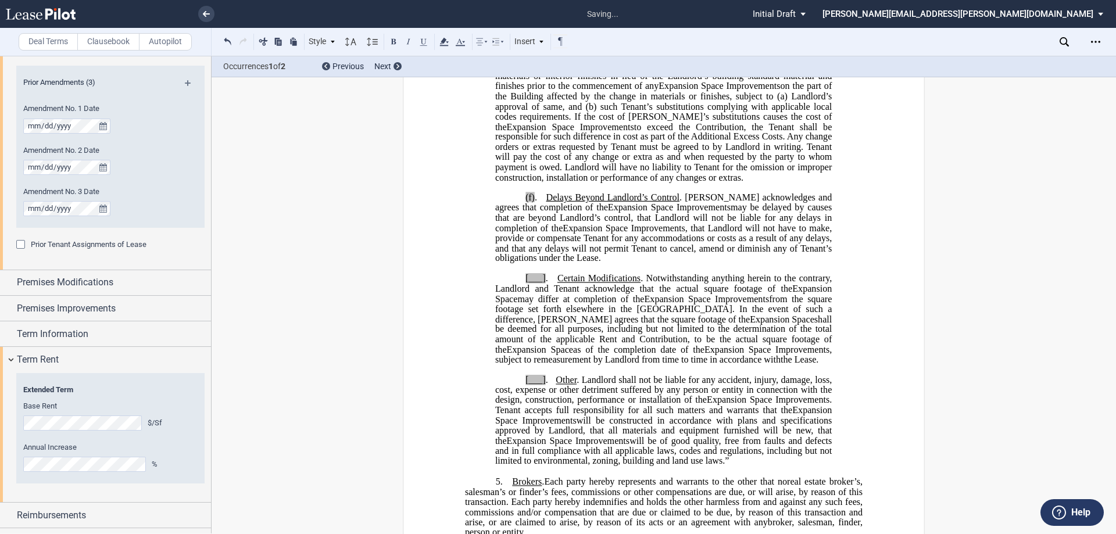
scroll to position [2150, 0]
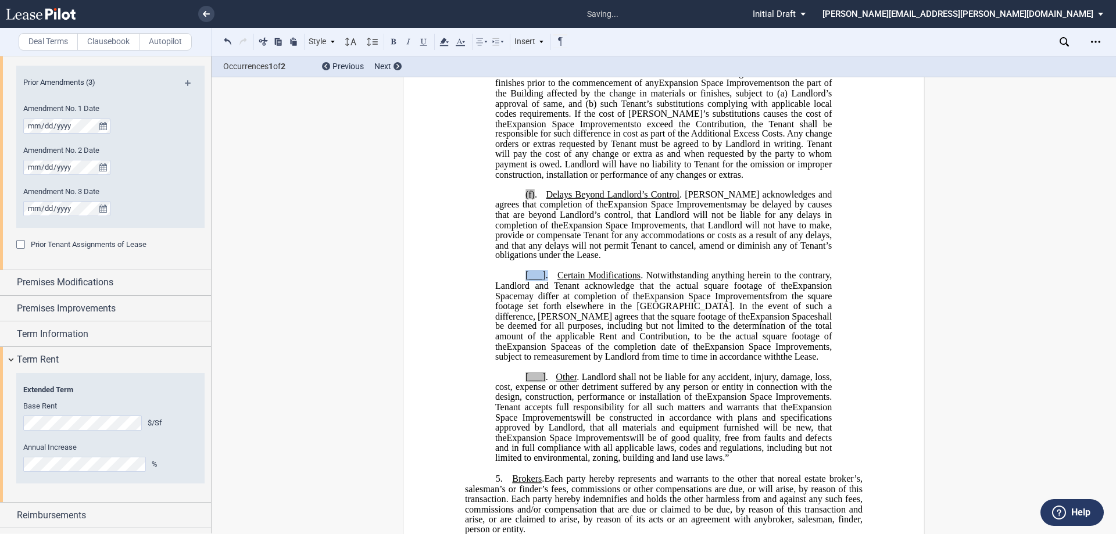
drag, startPoint x: 523, startPoint y: 297, endPoint x: 544, endPoint y: 299, distance: 21.6
click at [544, 291] on span "[___] . Certain Modifications . Notwithstanding anything herein to the contrary…" at bounding box center [664, 280] width 339 height 20
drag, startPoint x: 523, startPoint y: 396, endPoint x: 544, endPoint y: 400, distance: 21.9
click at [544, 400] on span "[___] . Other . Landlord shall not be liable for any accident, injury, damage, …" at bounding box center [664, 387] width 339 height 30
click at [535, 200] on span "." at bounding box center [536, 194] width 2 height 10
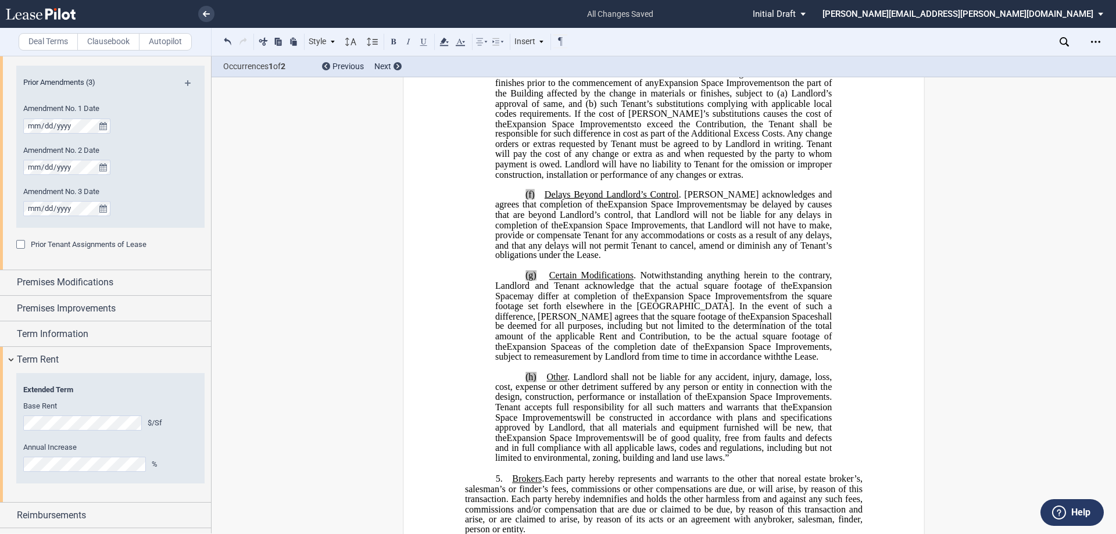
click at [536, 68] on span "." at bounding box center [537, 63] width 2 height 10
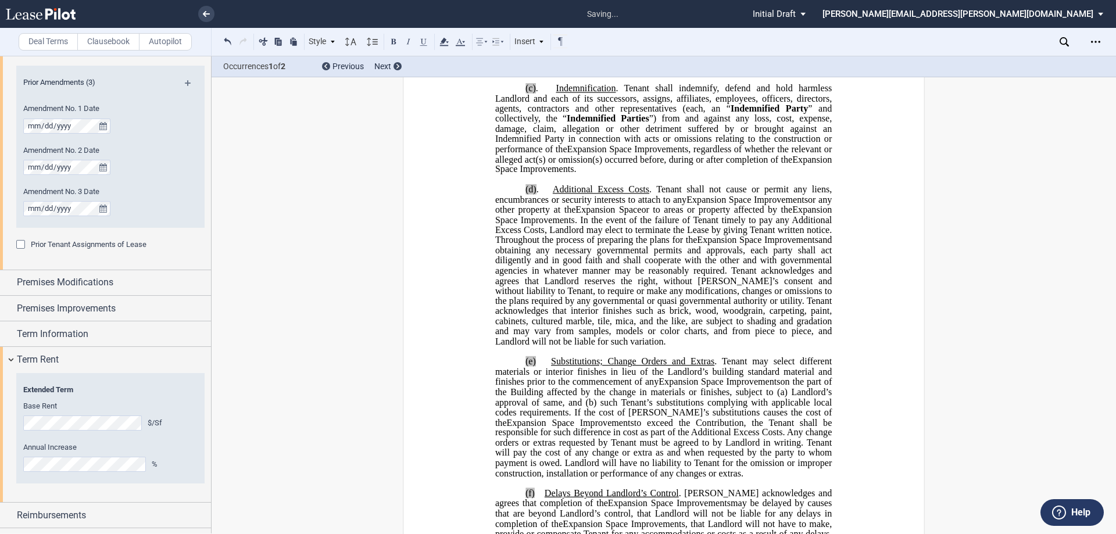
scroll to position [1801, 0]
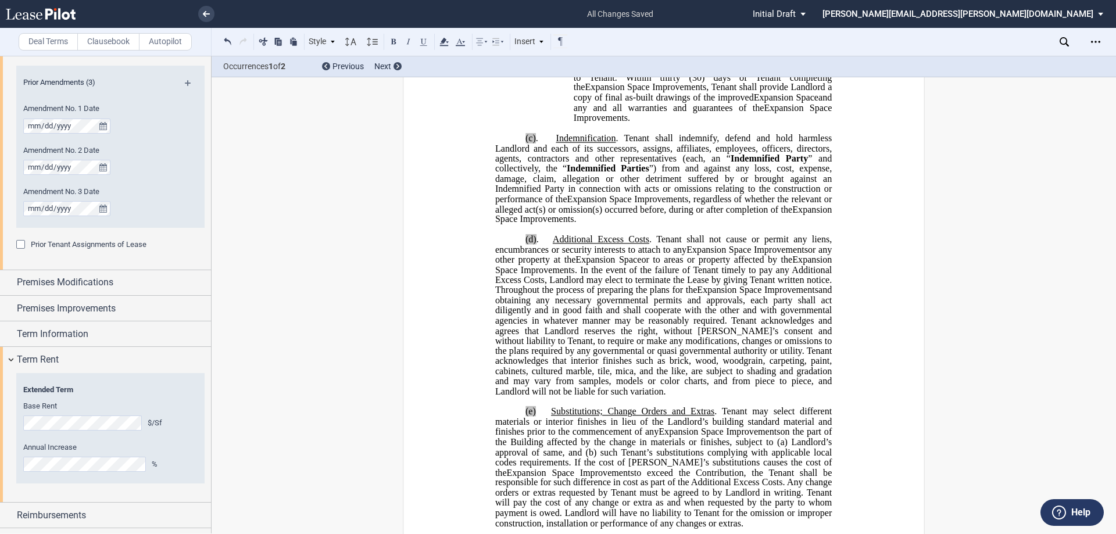
click at [532, 245] on span "(d)" at bounding box center [530, 239] width 11 height 10
click at [536, 144] on span "." at bounding box center [537, 138] width 2 height 10
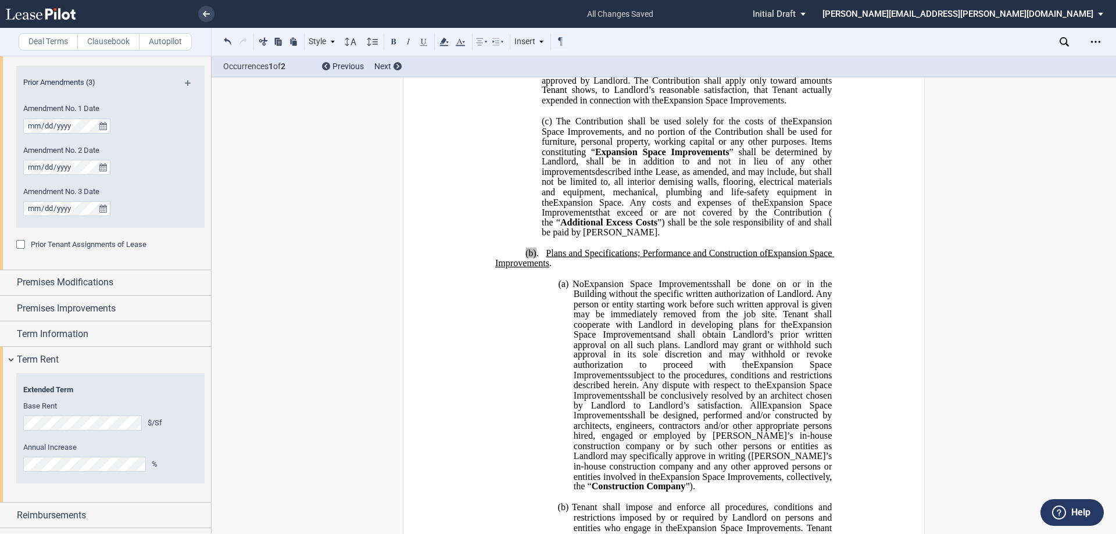
scroll to position [1046, 0]
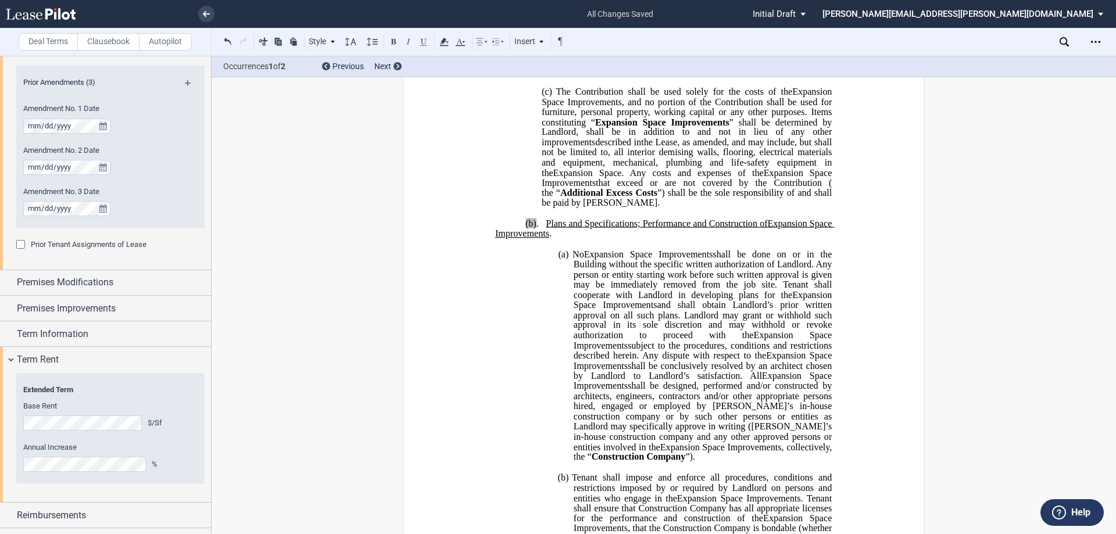
click at [532, 228] on span "(b)" at bounding box center [530, 223] width 11 height 10
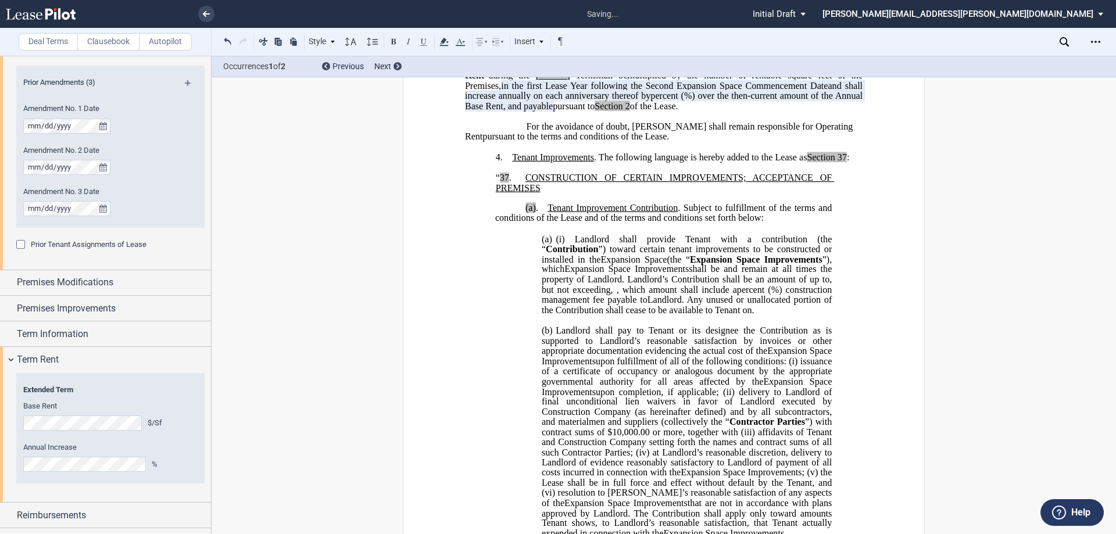
scroll to position [581, 0]
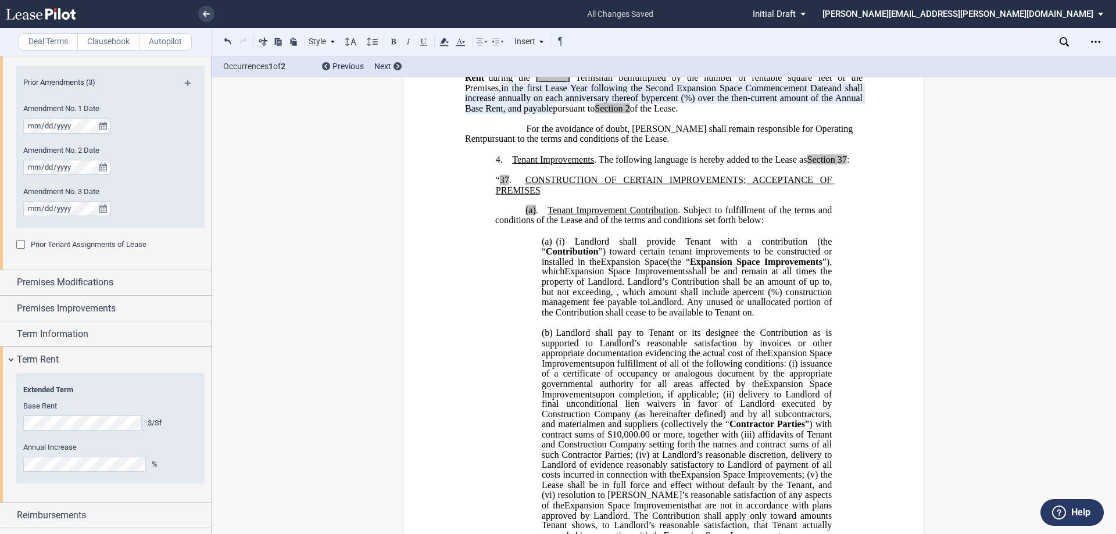
click at [536, 216] on span "." at bounding box center [537, 210] width 2 height 10
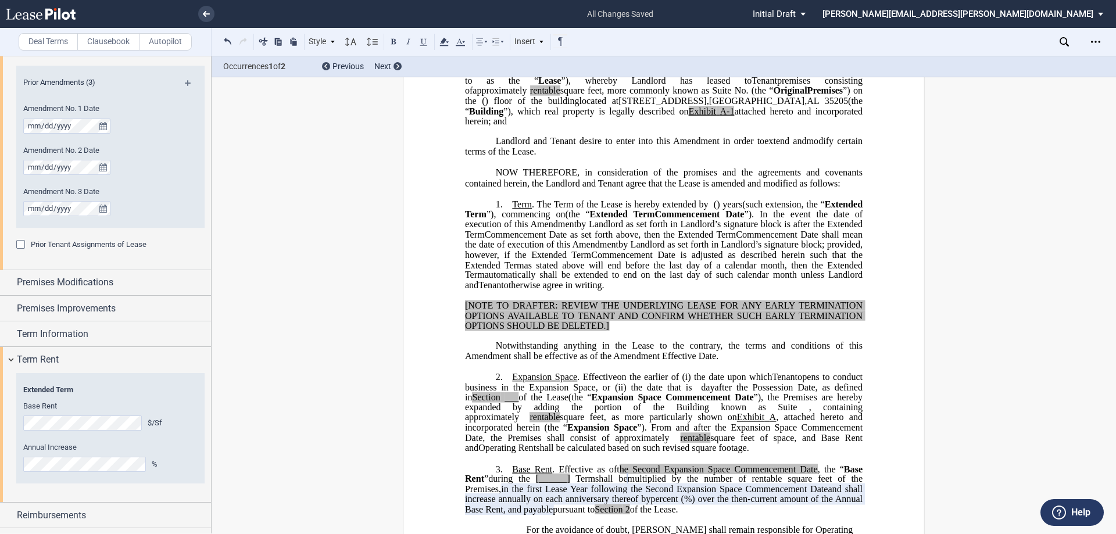
scroll to position [232, 0]
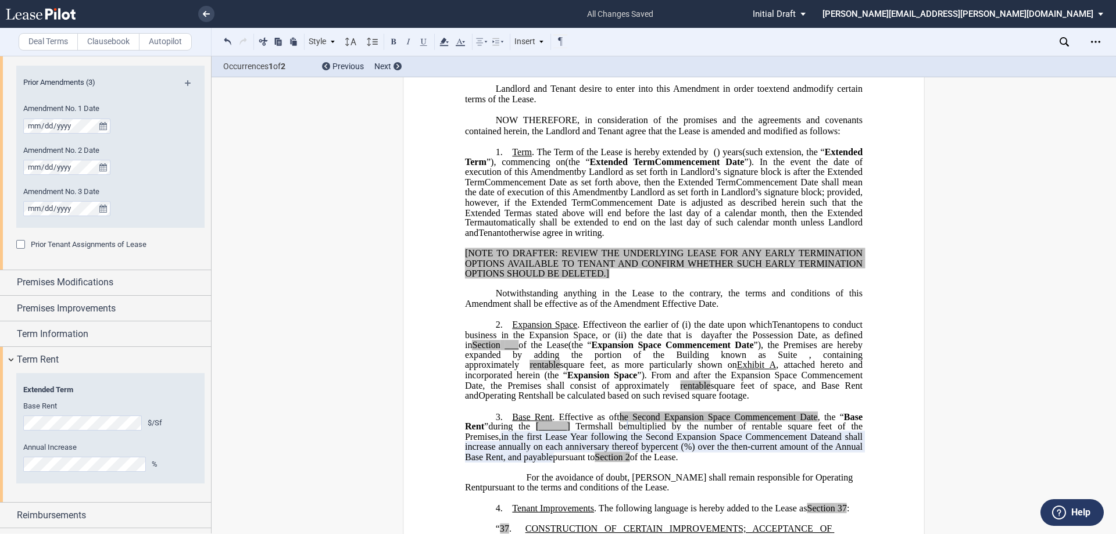
drag, startPoint x: 536, startPoint y: 171, endPoint x: 601, endPoint y: 223, distance: 83.6
click at [536, 157] on span ". The Term of the Lease is hereby extended by" at bounding box center [620, 151] width 177 height 10
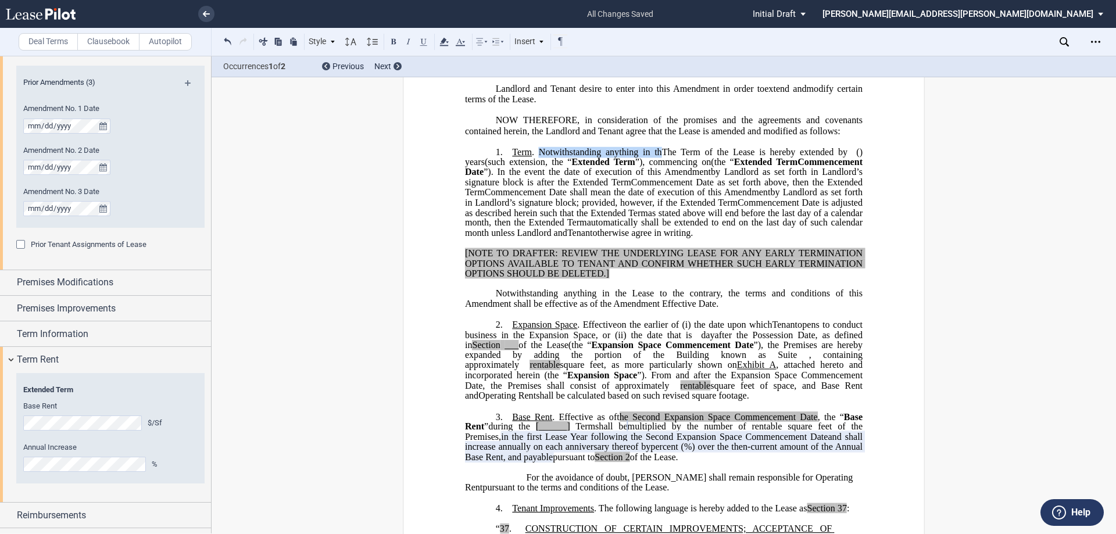
drag, startPoint x: 539, startPoint y: 173, endPoint x: 665, endPoint y: 172, distance: 126.1
click at [665, 157] on span ". Notwithstanding anything in thThe Term of the Lease is hereby extended by" at bounding box center [690, 151] width 316 height 10
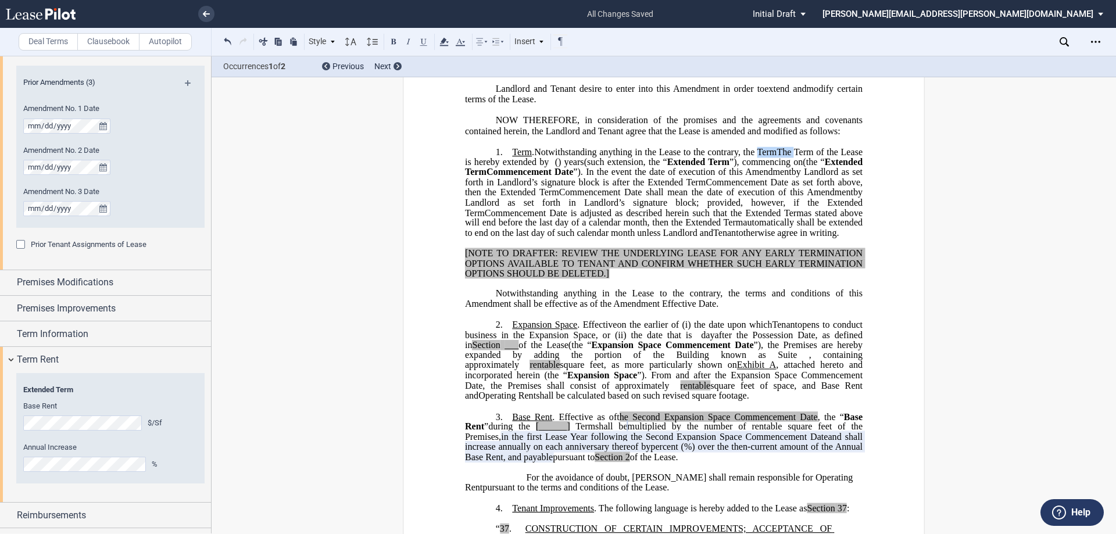
drag, startPoint x: 814, startPoint y: 169, endPoint x: 771, endPoint y: 174, distance: 43.2
click at [771, 167] on span ". Notwithstanding anything in the Lease to the contrary, the Term ﻿ The Term of…" at bounding box center [665, 156] width 400 height 20
drag, startPoint x: 825, startPoint y: 173, endPoint x: 587, endPoint y: 181, distance: 237.8
click at [587, 181] on p "1. Term . Notwithstanding anything in the Lease to the contrary, the Term of th…" at bounding box center [663, 192] width 397 height 92
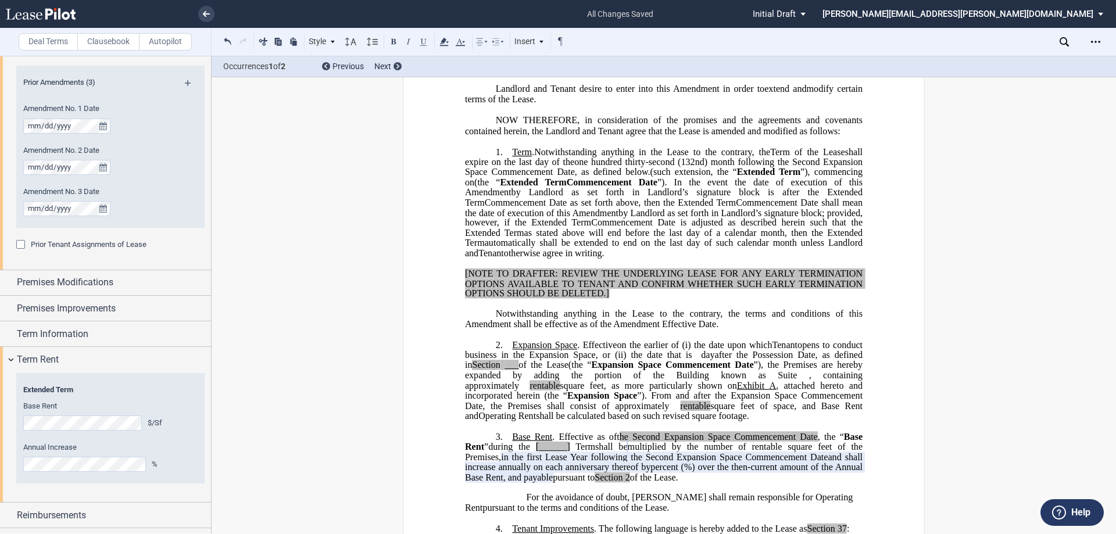
drag, startPoint x: 819, startPoint y: 274, endPoint x: 654, endPoint y: 195, distance: 183.2
click at [654, 195] on p "1. Term . Notwithstanding anything in the Lease to the contrary, the Term of th…" at bounding box center [663, 202] width 397 height 112
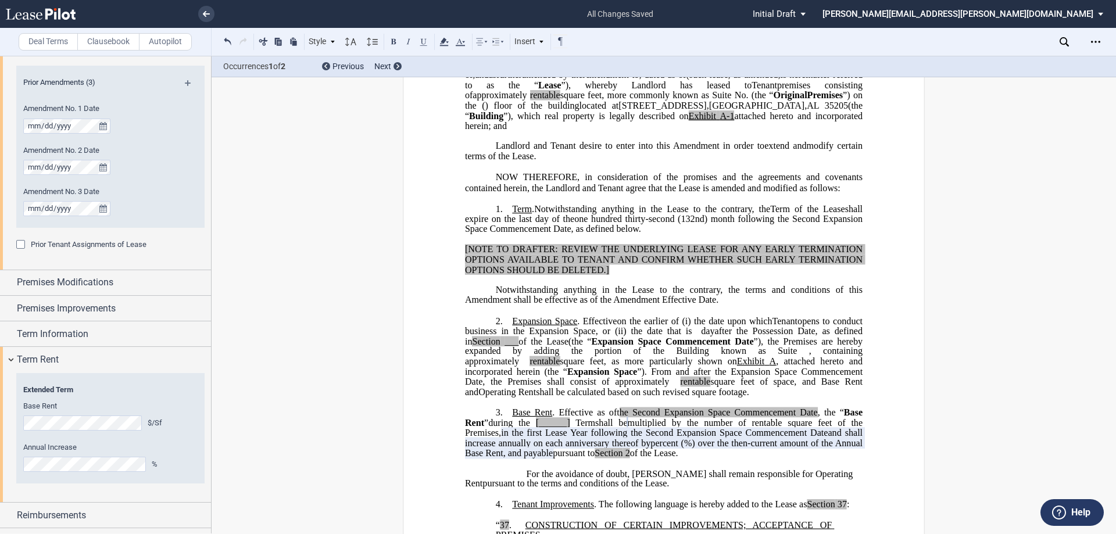
scroll to position [174, 0]
click at [518, 337] on span "opens to conduct business in the Expansion Space, or (ii)" at bounding box center [665, 327] width 400 height 20
click at [730, 337] on span "opens to conduct business in the Premises, as expanded by the Second Expansion …" at bounding box center [665, 327] width 400 height 20
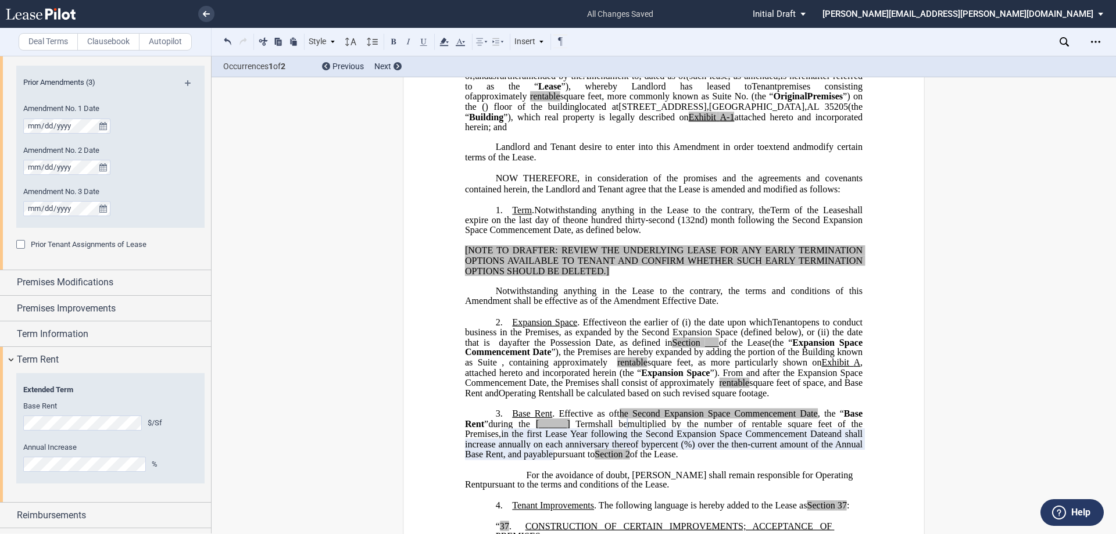
drag, startPoint x: 829, startPoint y: 352, endPoint x: 792, endPoint y: 362, distance: 37.9
click at [792, 362] on p "2. Expansion Space . Effective on ﻿ ﻿ on the earlier of (i) the date upon which…" at bounding box center [663, 358] width 397 height 82
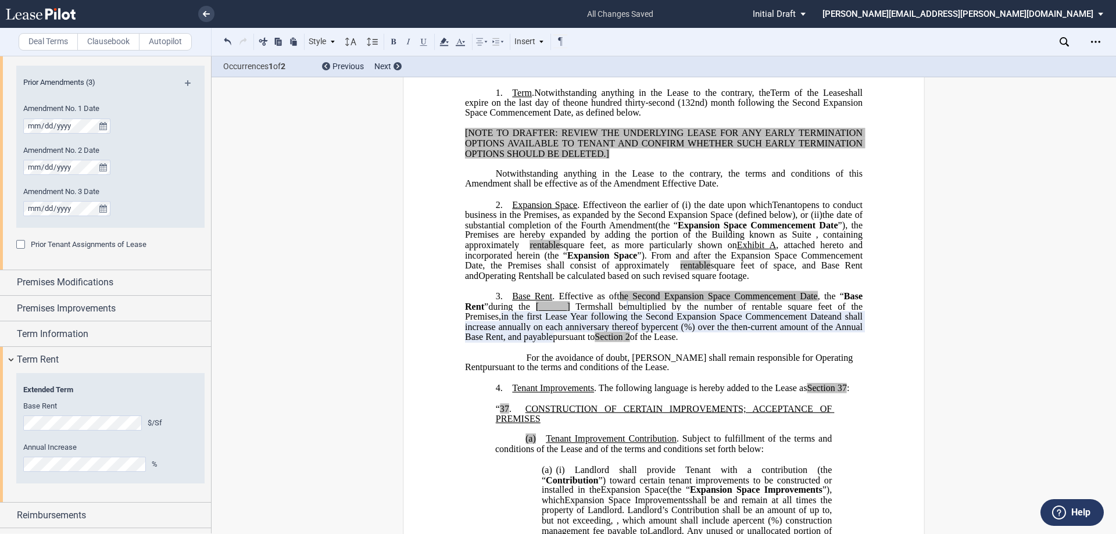
scroll to position [291, 0]
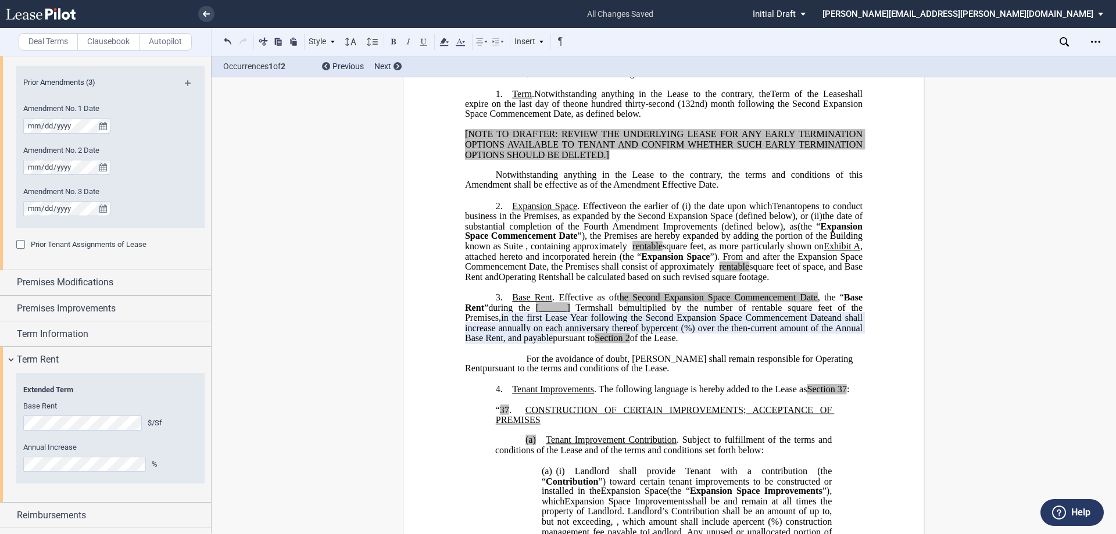
click at [691, 211] on span at bounding box center [692, 205] width 3 height 10
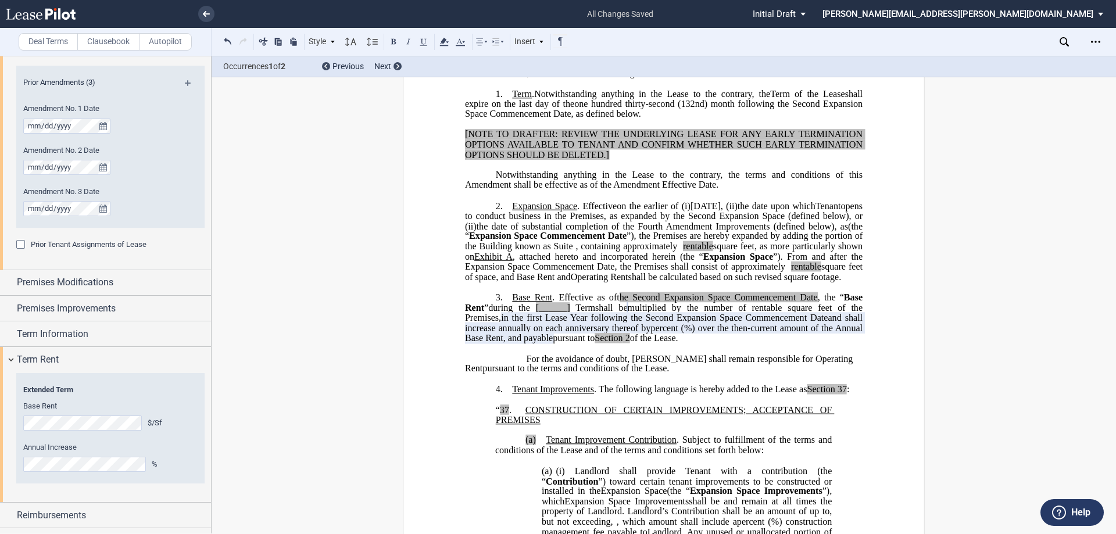
click at [482, 231] on span "opens to conduct business in the Premises, as expanded by the Second Expansion …" at bounding box center [665, 215] width 400 height 30
click at [848, 231] on span "the date of substantial completion of the Fourth Amendment Improvements (define…" at bounding box center [663, 226] width 369 height 10
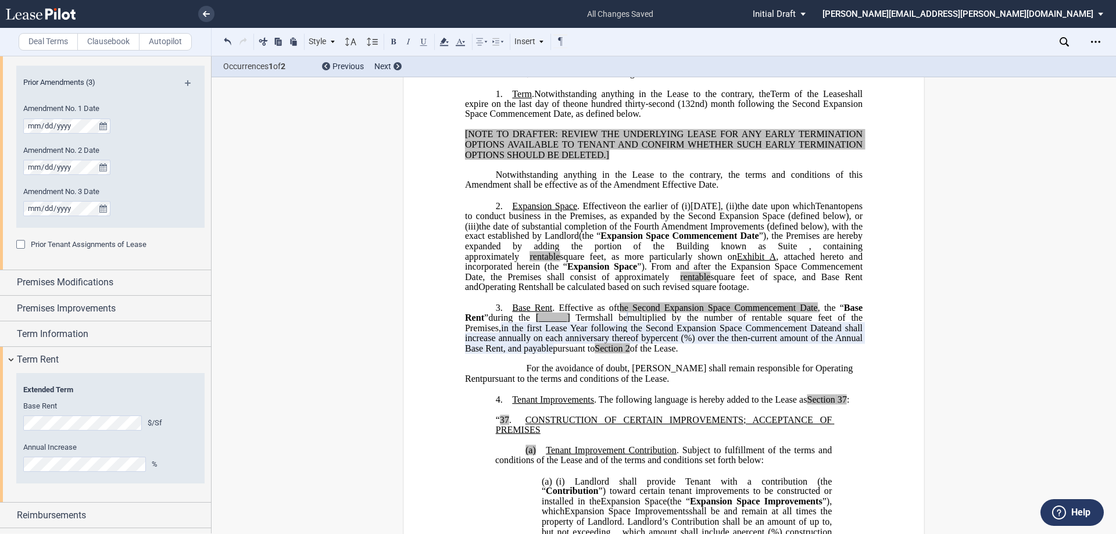
click at [499, 241] on span "the date of substantial completion of the Fourth Amendment Improvements (define…" at bounding box center [665, 231] width 400 height 20
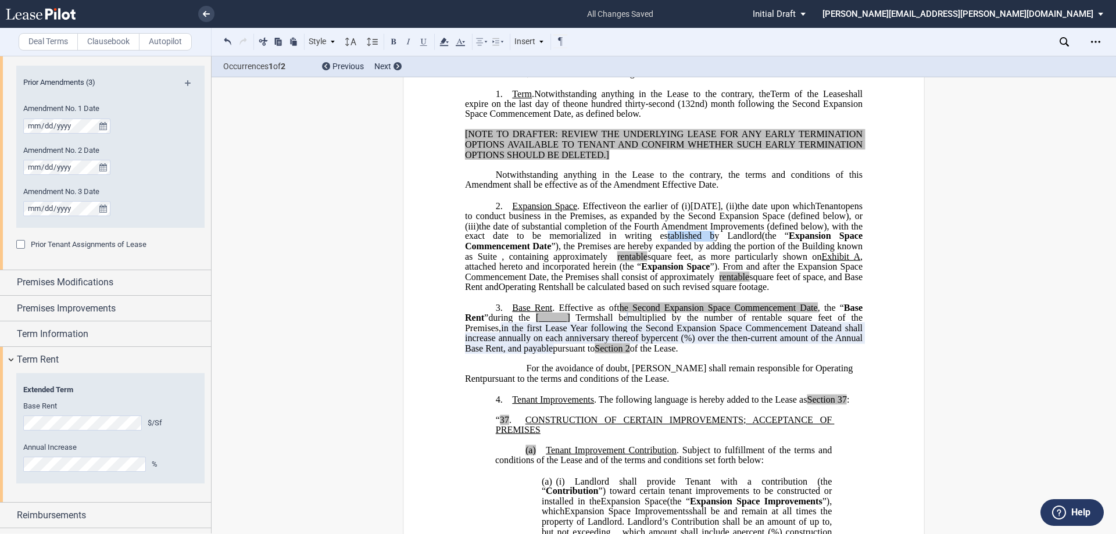
drag, startPoint x: 658, startPoint y: 257, endPoint x: 701, endPoint y: 259, distance: 43.0
click at [701, 241] on span "the date of substantial completion of the Fourth Amendment Improvements (define…" at bounding box center [665, 231] width 400 height 20
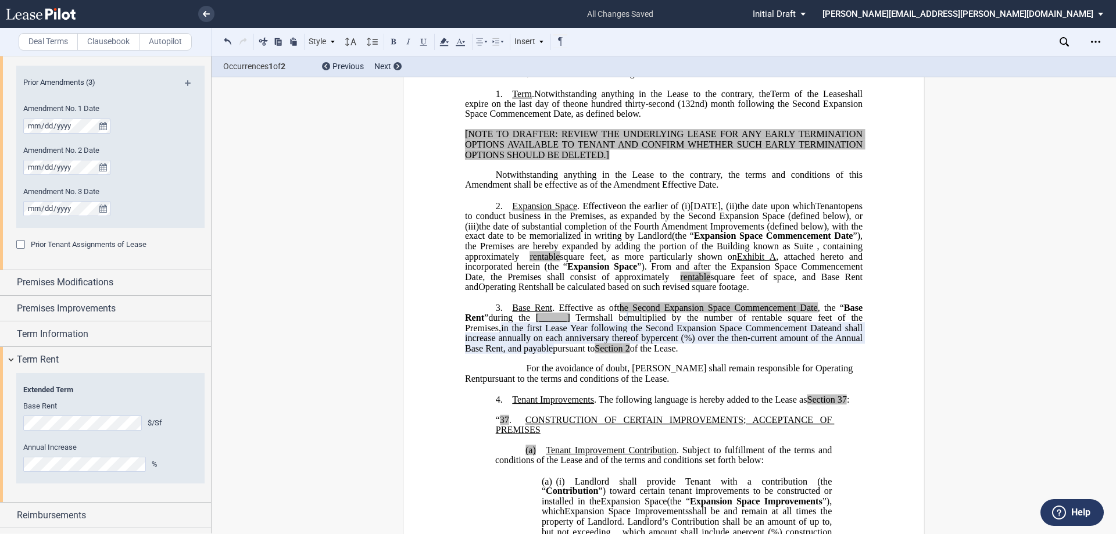
click at [694, 241] on span "(the “" at bounding box center [683, 236] width 22 height 10
click at [789, 251] on span "Expansion Space Commencement Date" at bounding box center [665, 241] width 400 height 20
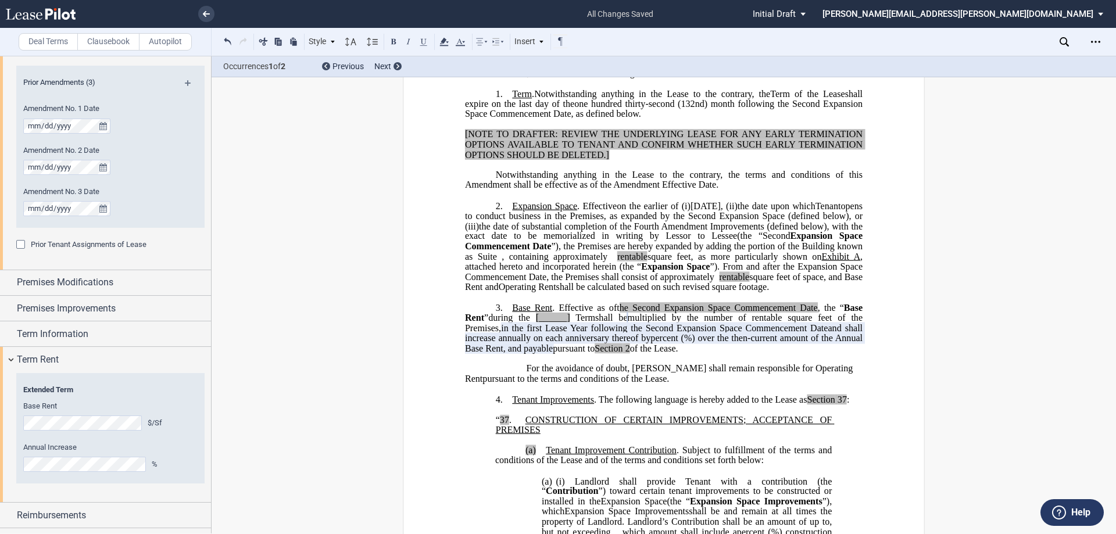
click at [770, 241] on span "(the “Second" at bounding box center [763, 236] width 53 height 10
click at [783, 261] on span "square feet, as more particularly shown on" at bounding box center [734, 256] width 174 height 10
drag, startPoint x: 697, startPoint y: 286, endPoint x: 725, endPoint y: 286, distance: 27.9
click at [697, 272] on span "Expansion Space" at bounding box center [675, 266] width 69 height 10
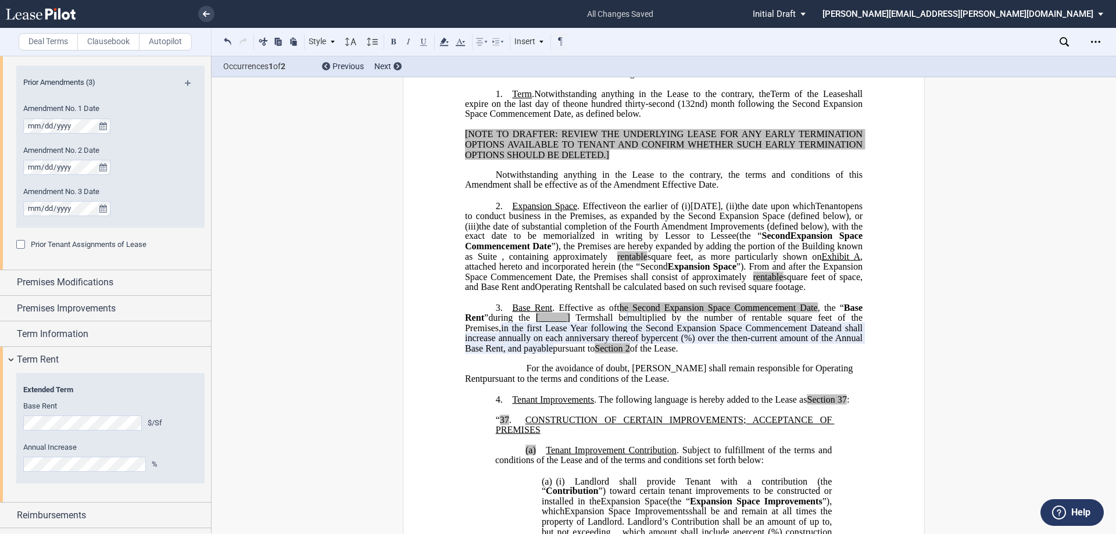
click at [684, 271] on span ", attached hereto and incorporated herein (the “Second" at bounding box center [665, 261] width 400 height 20
click at [465, 282] on span "”). From and after the Expansion Space Commencement Date, the Premises shall co…" at bounding box center [665, 271] width 400 height 20
click at [575, 261] on span "”), the Premises are hereby expanded by adding the portion of the Building know…" at bounding box center [665, 251] width 400 height 20
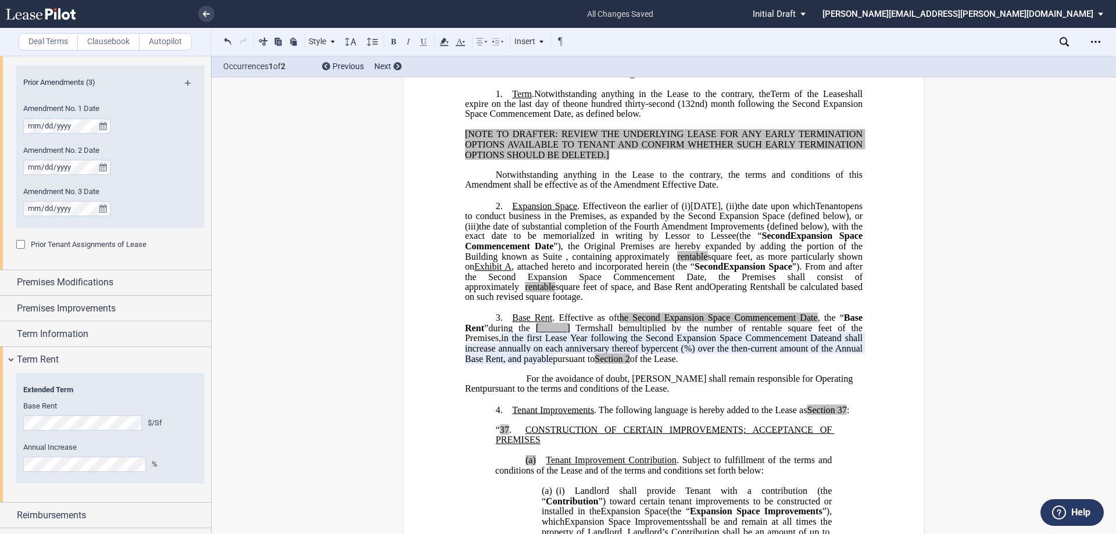
click at [562, 261] on span at bounding box center [564, 256] width 4 height 10
click at [765, 292] on span "”). From and after the Second Expansion Space Commencement Date, the Premises s…" at bounding box center [665, 276] width 400 height 30
drag, startPoint x: 785, startPoint y: 288, endPoint x: 779, endPoint y: 286, distance: 6.8
click at [723, 272] on span ", attached hereto and incorporated herein (the “ Second" at bounding box center [617, 266] width 212 height 10
click at [805, 292] on span "”). From and after the Second Expansion Space Commencement Date, the term "Prem…" at bounding box center [665, 276] width 400 height 30
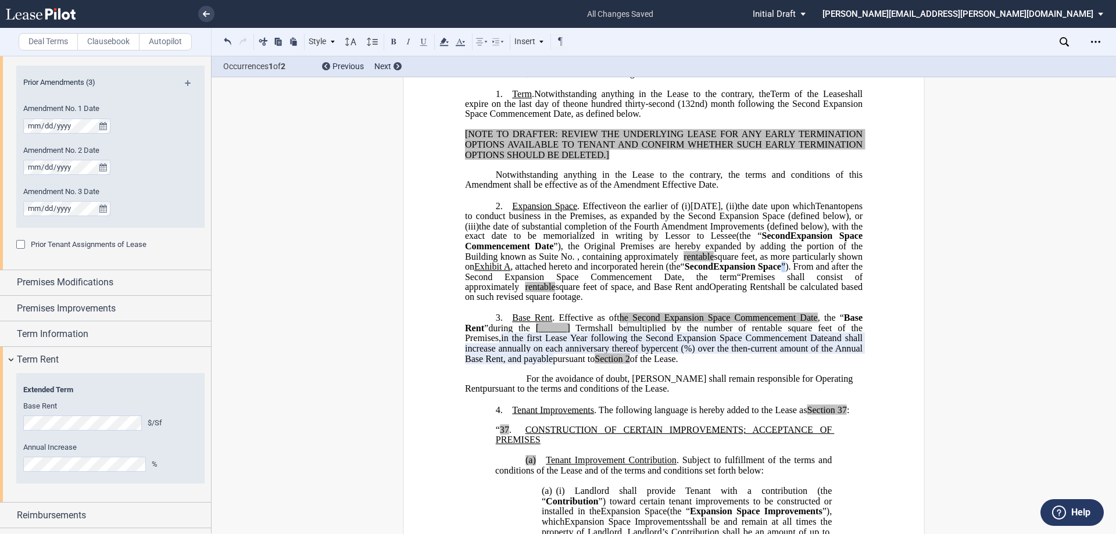
click at [486, 292] on span "”). From and after the Second Expansion Space Commencement Date, the term “ Pre…" at bounding box center [665, 276] width 400 height 30
click at [838, 292] on span "” ). From and after the Second Expansion Space Commencement Date, the term “ Pr…" at bounding box center [665, 276] width 400 height 30
click at [681, 302] on p "2. Expansion Space . Effective on ﻿ ﻿ on the earlier of (i) May 1, 2026, (ii) t…" at bounding box center [663, 251] width 397 height 102
click at [581, 333] on span "Term" at bounding box center [585, 327] width 20 height 10
drag, startPoint x: 590, startPoint y: 349, endPoint x: 489, endPoint y: 349, distance: 101.1
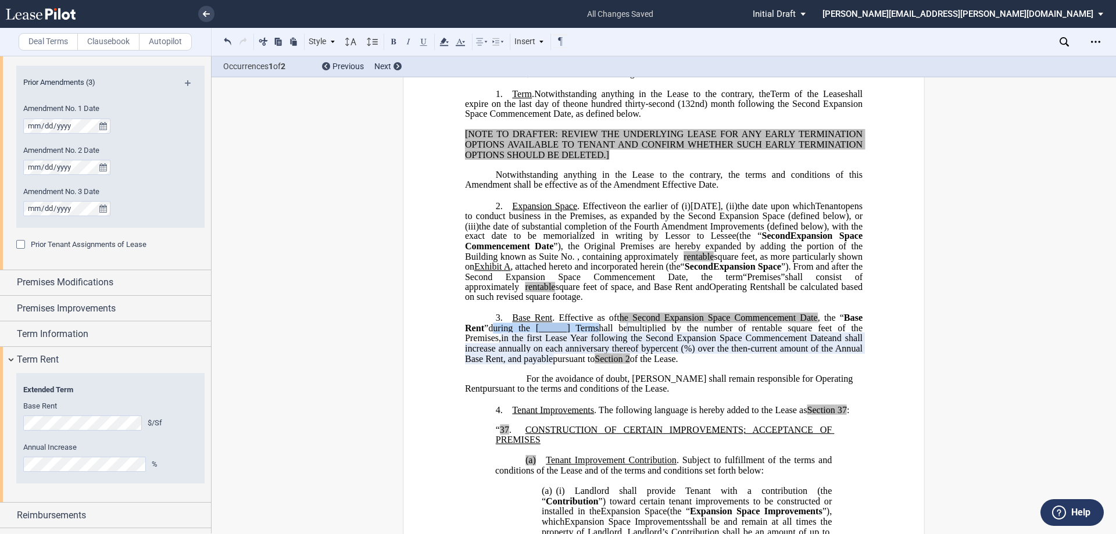
click at [489, 349] on p "3. Base Rent . Effective as of t ﻿he Second Expansion Space Commencement Date […" at bounding box center [663, 338] width 397 height 51
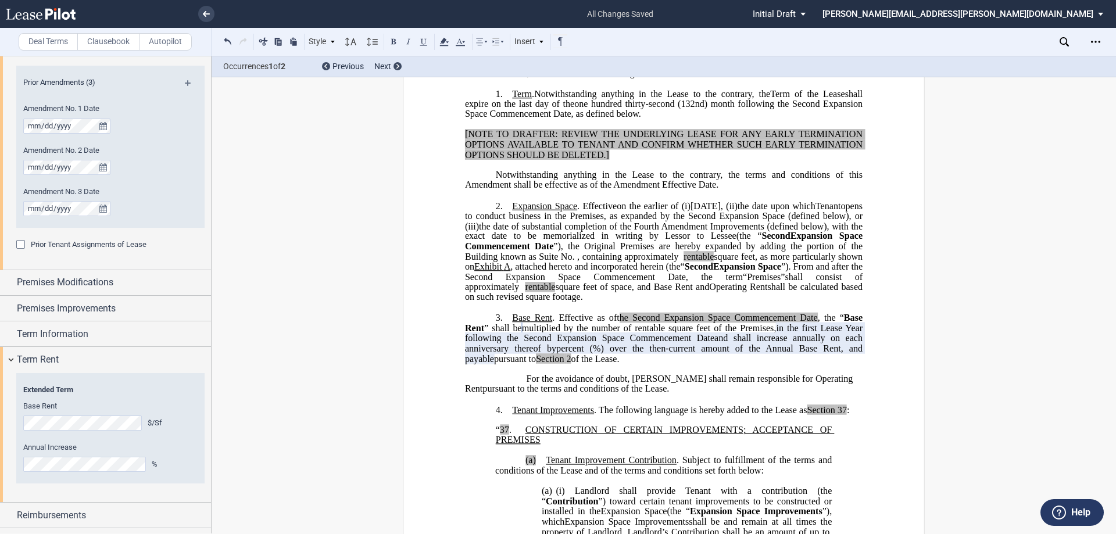
click at [780, 363] on span "%) over the then-current amount of the Annual Base Rent, and payable" at bounding box center [665, 353] width 400 height 20
click at [507, 364] on span "2" at bounding box center [505, 358] width 5 height 10
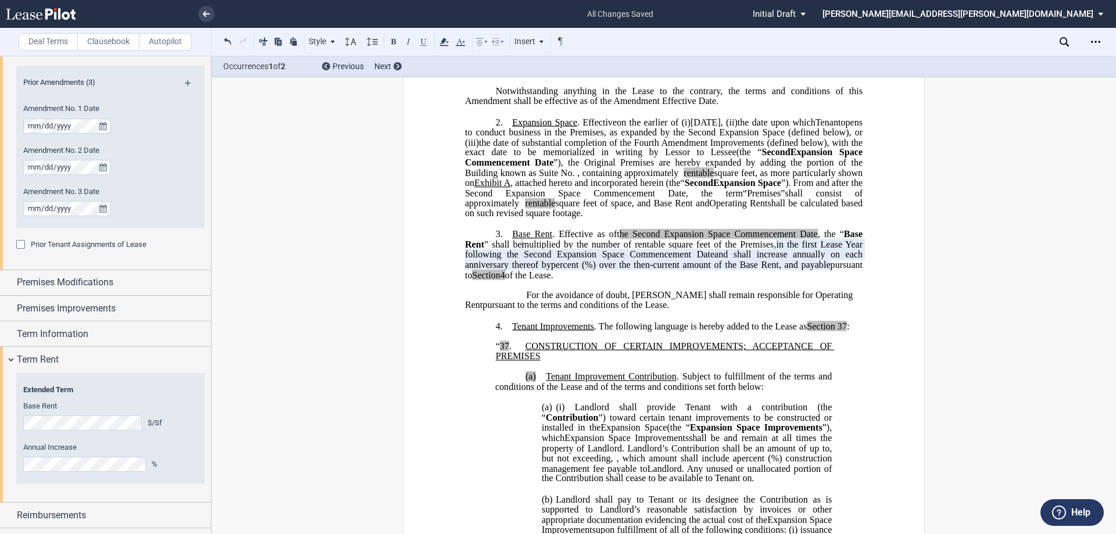
scroll to position [342, 0]
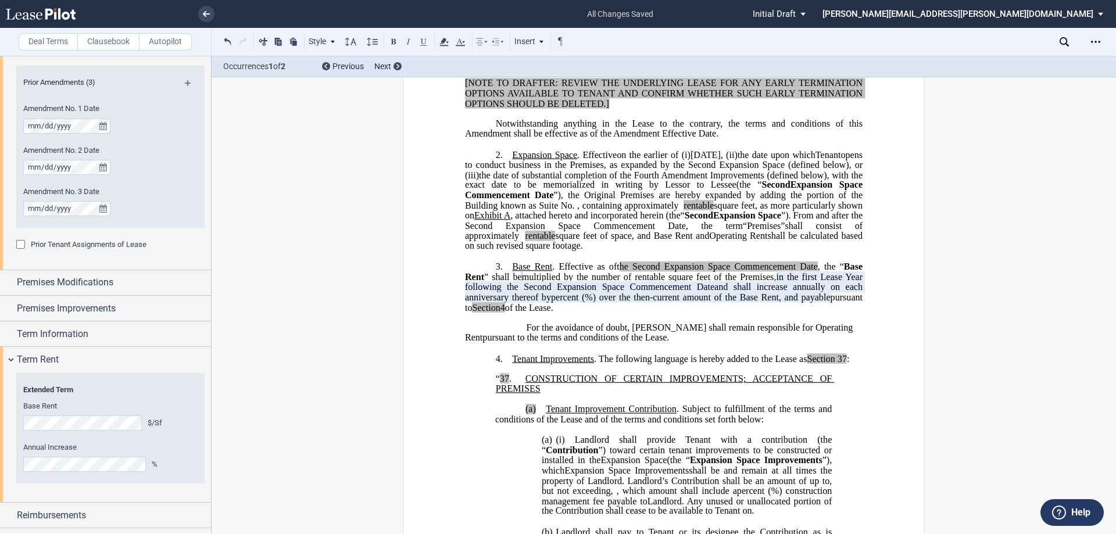
drag, startPoint x: 591, startPoint y: 235, endPoint x: 604, endPoint y: 235, distance: 12.8
click at [591, 221] on span ", attached hereto and incorporated herein (the “ Second" at bounding box center [611, 215] width 203 height 10
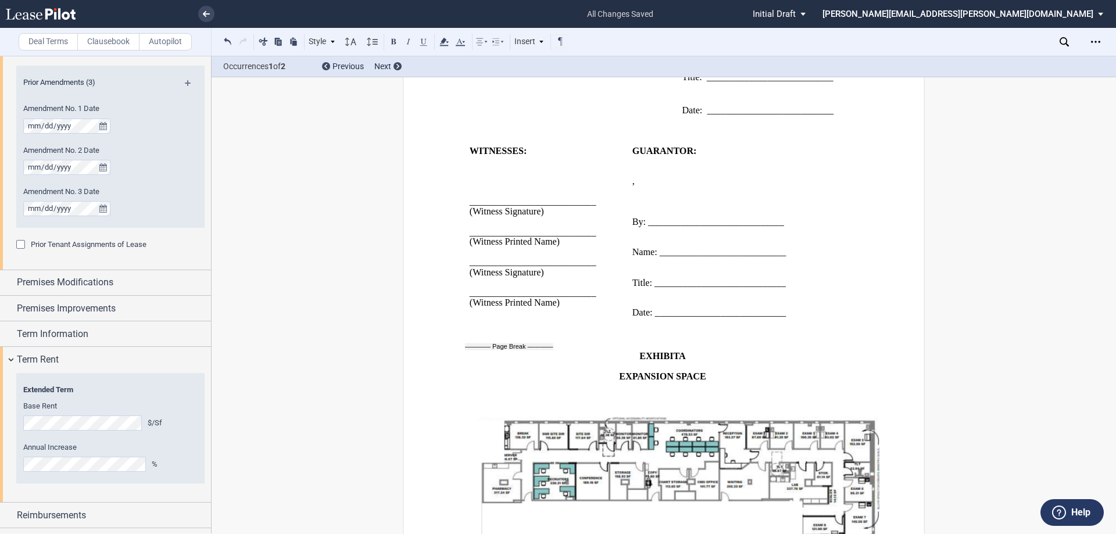
scroll to position [3373, 0]
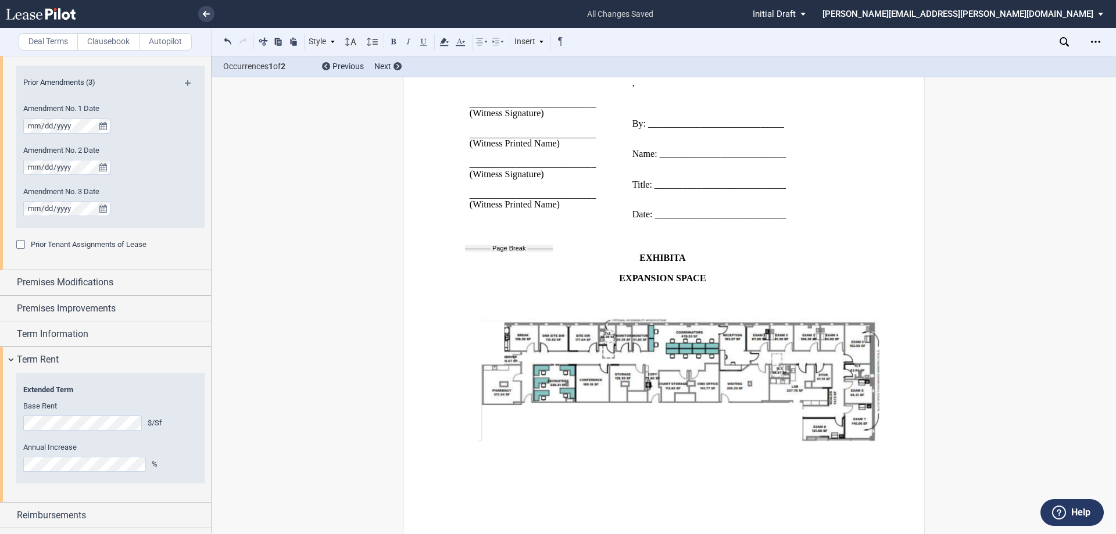
click at [682, 253] on span "A" at bounding box center [682, 258] width 7 height 10
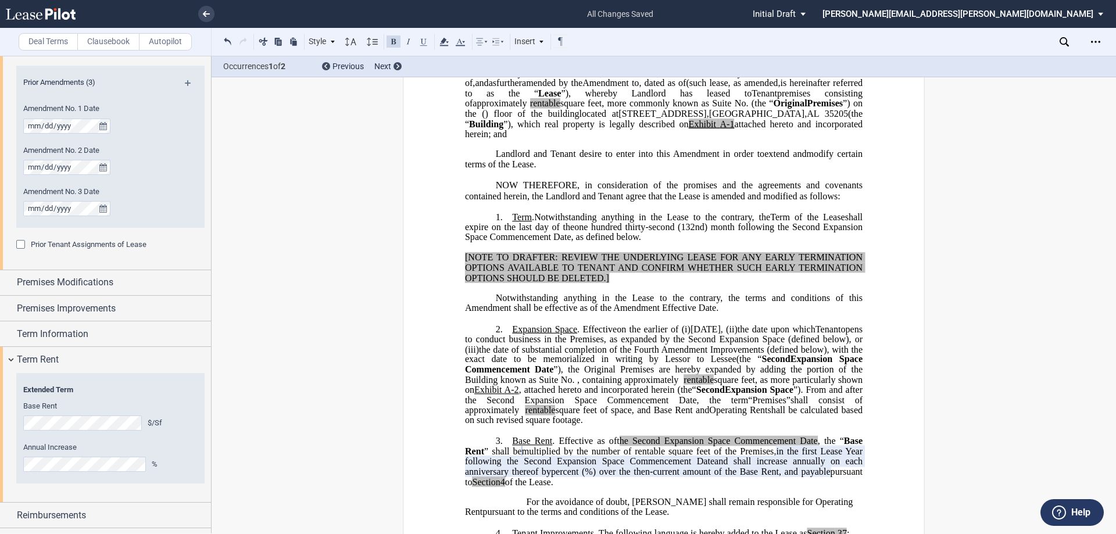
scroll to position [166, 0]
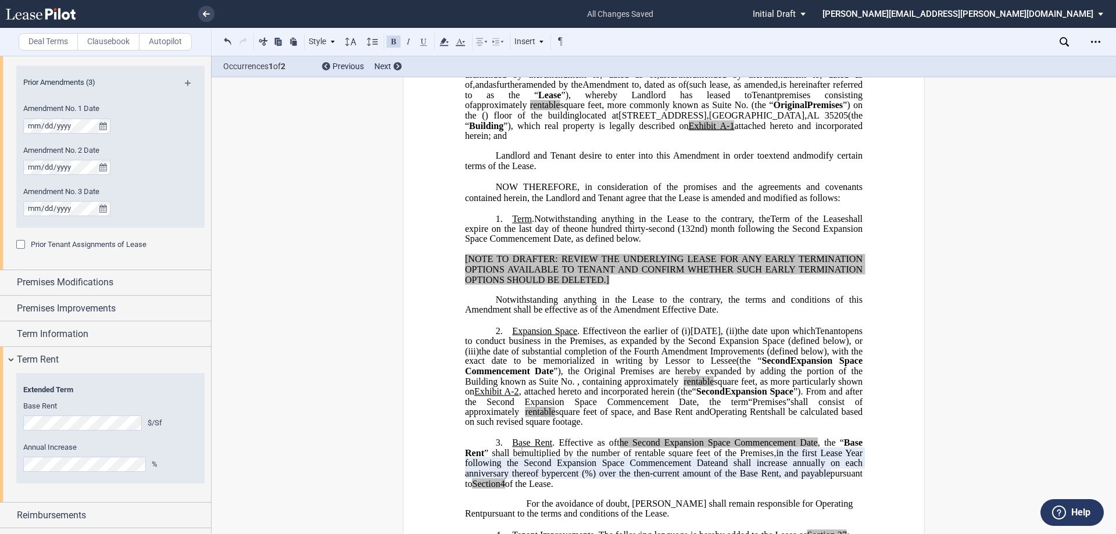
click at [613, 295] on p "﻿" at bounding box center [663, 290] width 397 height 10
drag, startPoint x: 754, startPoint y: 328, endPoint x: 454, endPoint y: 277, distance: 303.6
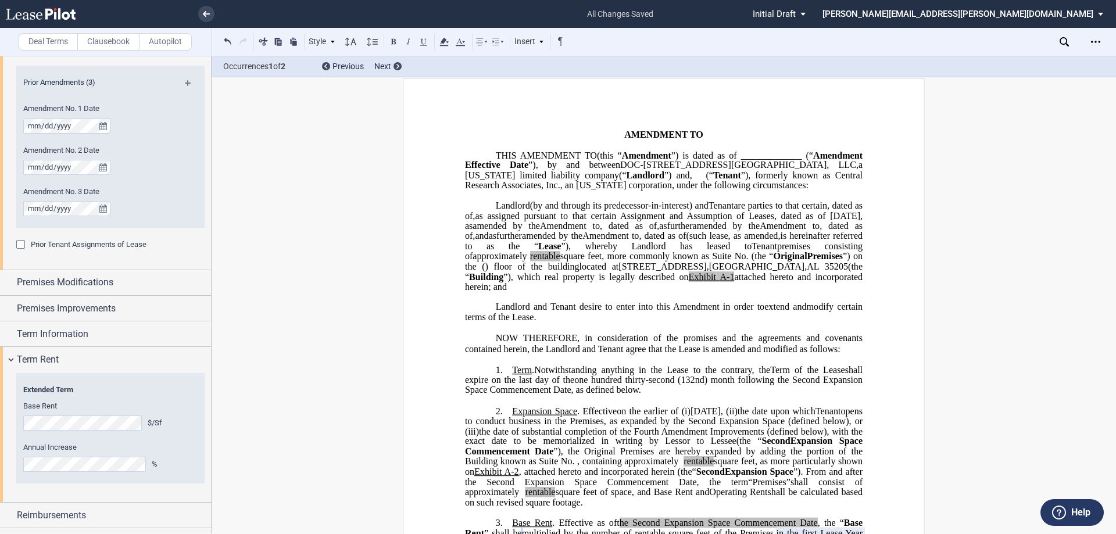
scroll to position [0, 0]
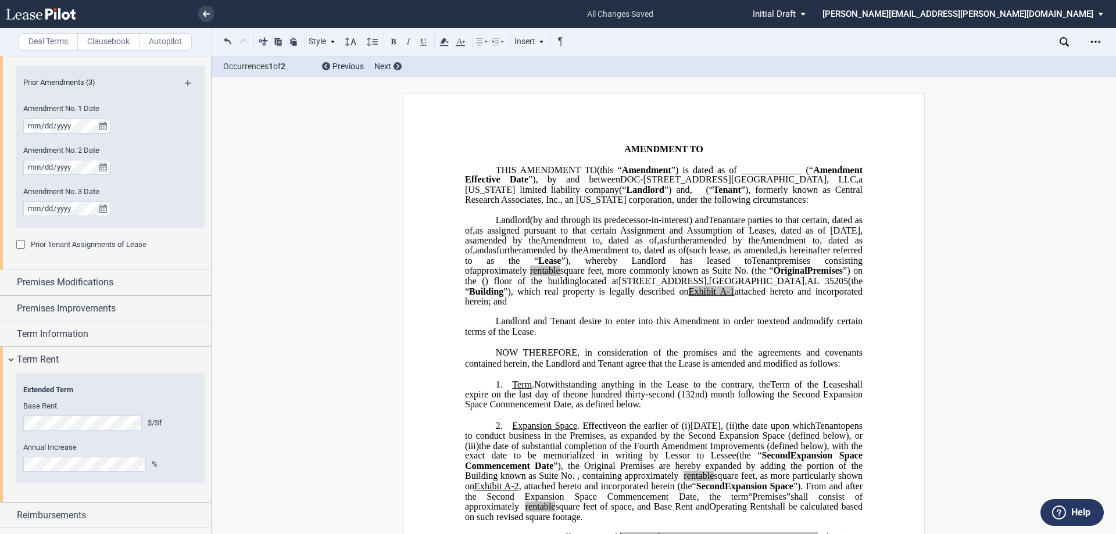
click at [600, 246] on span ", dated as of" at bounding box center [628, 240] width 57 height 10
click at [618, 246] on span "﻿ ﻿ ﻿Lease" at bounding box center [606, 240] width 26 height 10
click at [827, 256] on span ", dated as of" at bounding box center [665, 245] width 400 height 20
drag, startPoint x: 751, startPoint y: 259, endPoint x: 835, endPoint y: 257, distance: 83.7
click at [835, 256] on span "amended by the ﻿ ﻿ Amendment to ﻿ ﻿ ﻿Lease Agreement , dated as of ﻿ ﻿" at bounding box center [664, 245] width 399 height 20
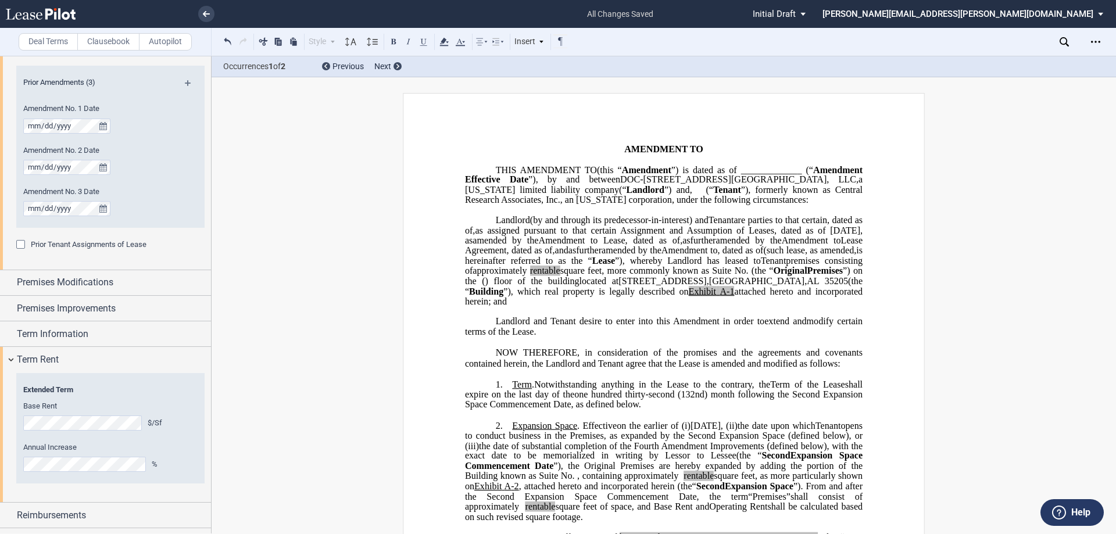
click at [733, 307] on p "DOC-2660 10th Avenue South MOB, LLC , a Wisconsin limited liability company (“ …" at bounding box center [663, 261] width 397 height 91
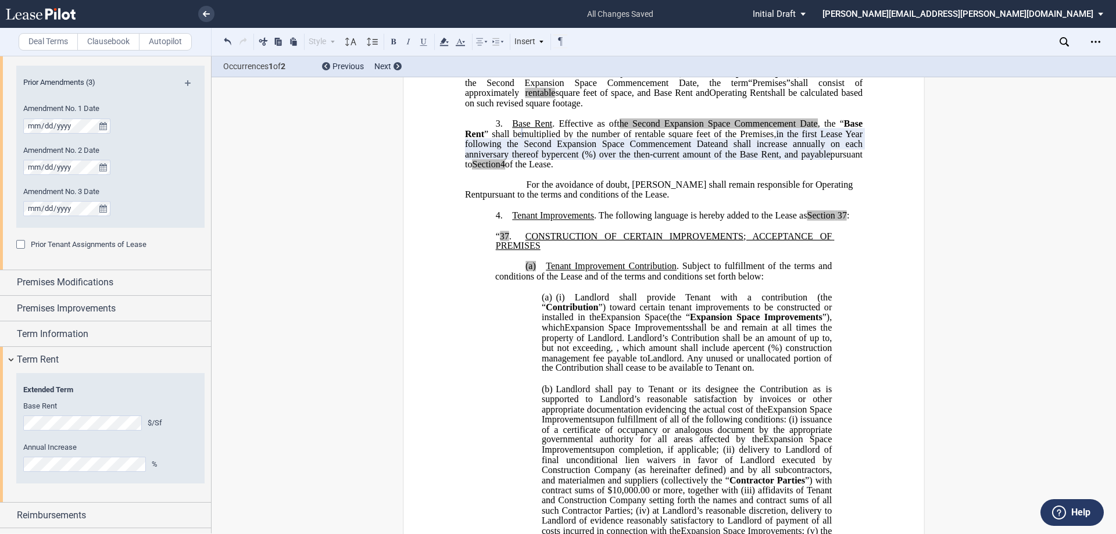
scroll to position [465, 0]
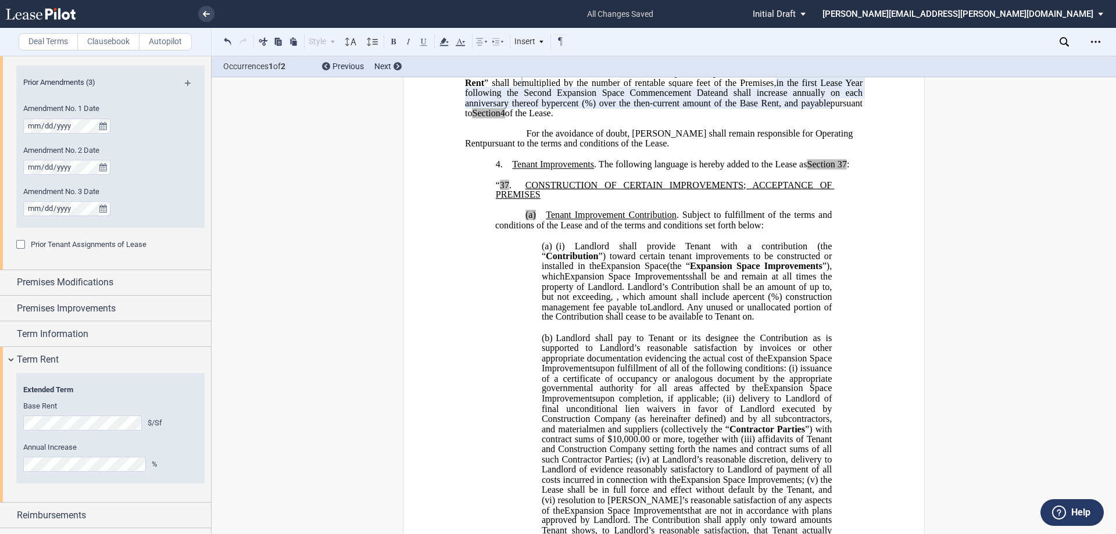
click at [601, 271] on span "Expansion Space" at bounding box center [634, 266] width 66 height 10
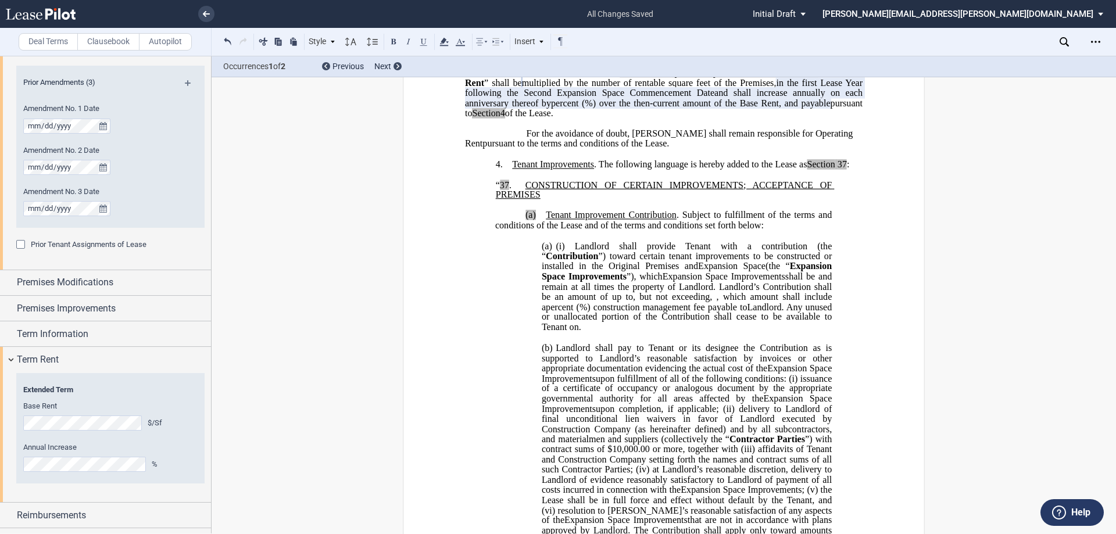
click at [806, 302] on span "shall be and remain at all times the property of Landlord. Landlord’s Contribut…" at bounding box center [688, 286] width 292 height 30
click at [1093, 44] on icon "Open Lease options menu" at bounding box center [1095, 41] width 9 height 9
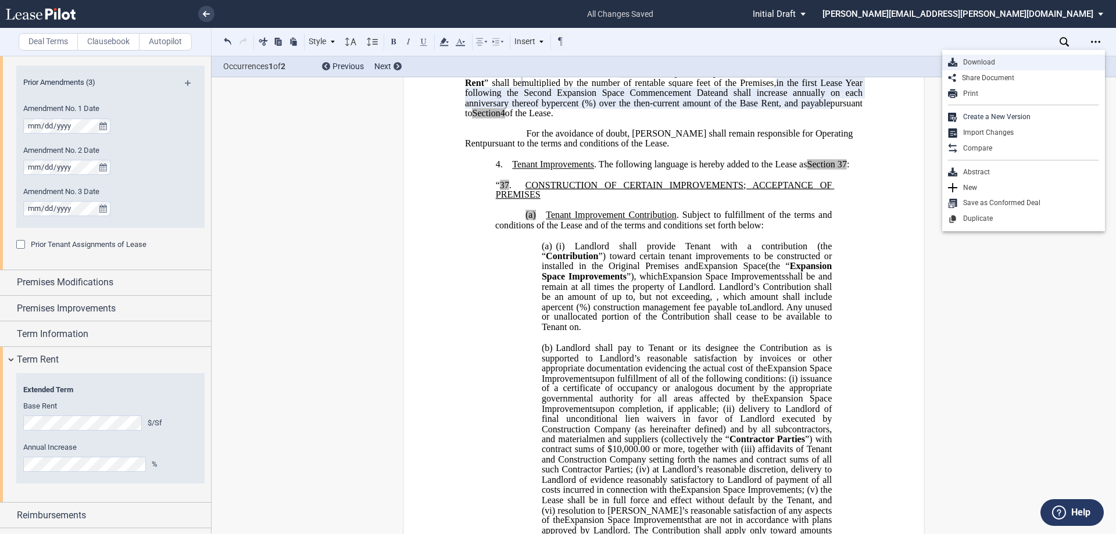
click at [997, 62] on div "Download" at bounding box center [1028, 63] width 142 height 10
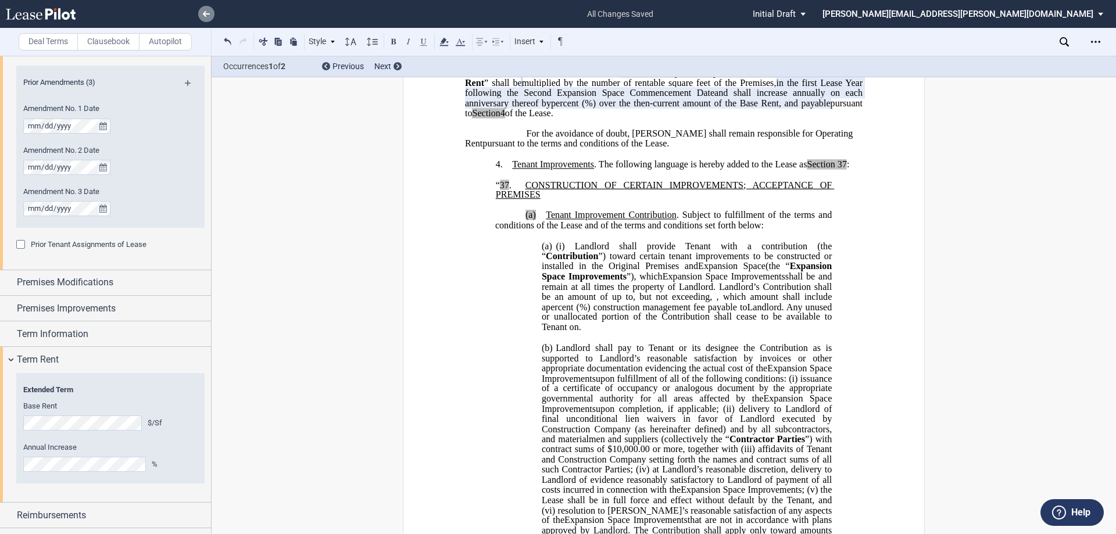
click at [207, 14] on use at bounding box center [206, 14] width 7 height 6
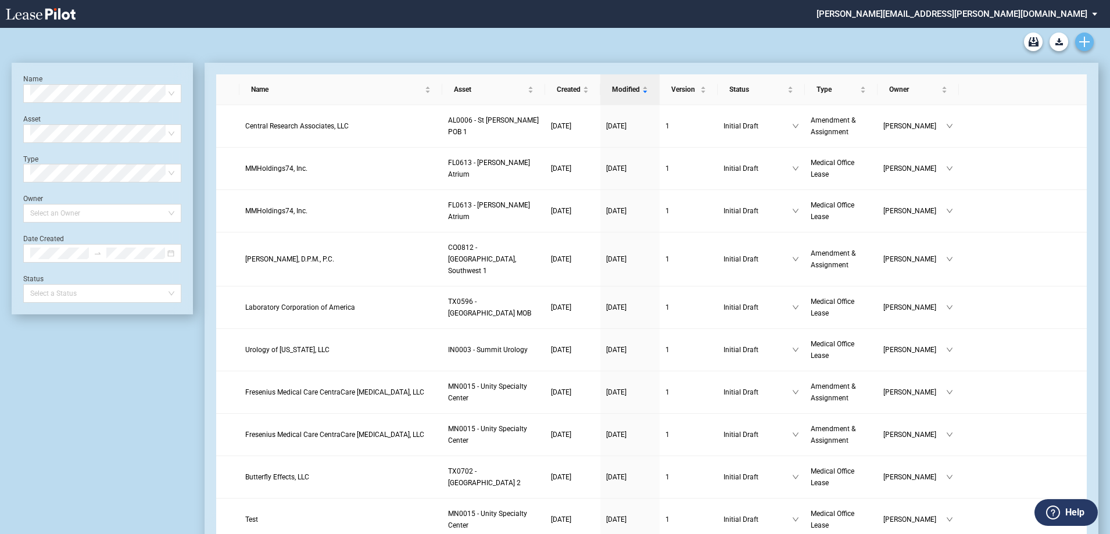
click at [1085, 43] on icon "Create new document" at bounding box center [1084, 42] width 10 height 10
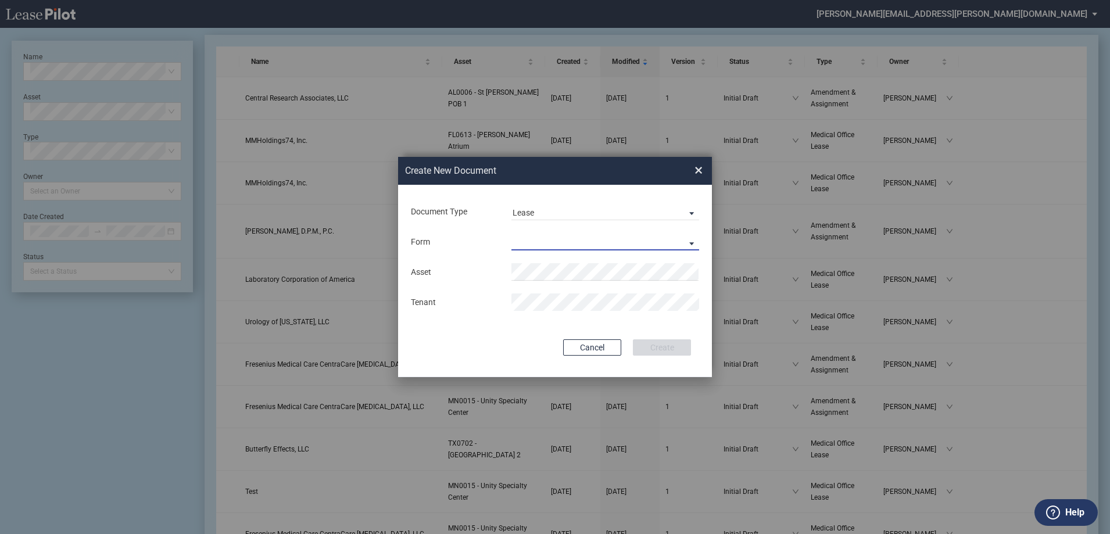
click at [533, 241] on md-select "Medical Office Lease Scottsdale Lease Louisville Lease 1370 Medical Place Lease…" at bounding box center [605, 241] width 188 height 17
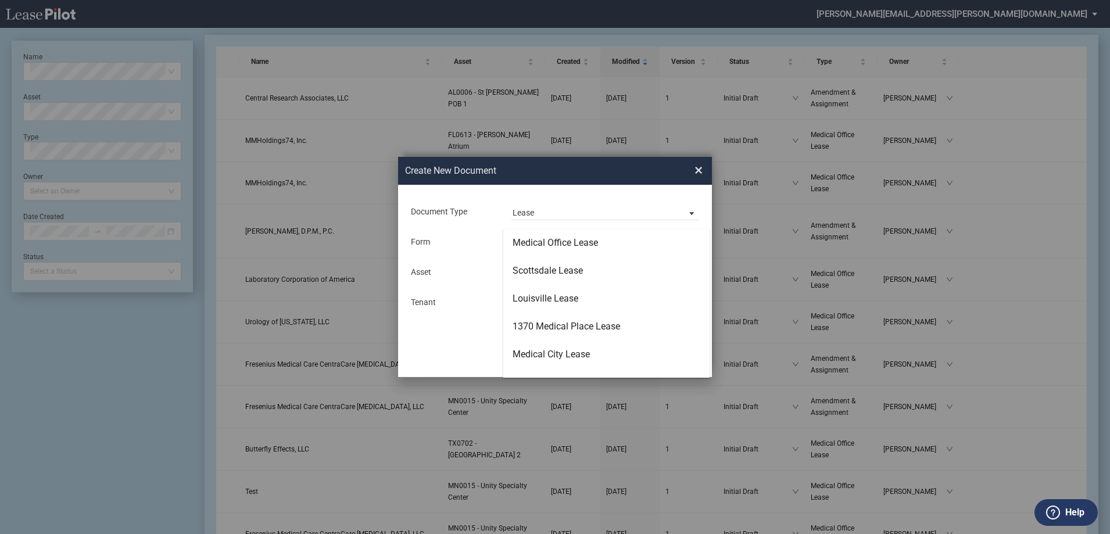
click at [533, 241] on div "Medical Office Lease" at bounding box center [554, 242] width 85 height 13
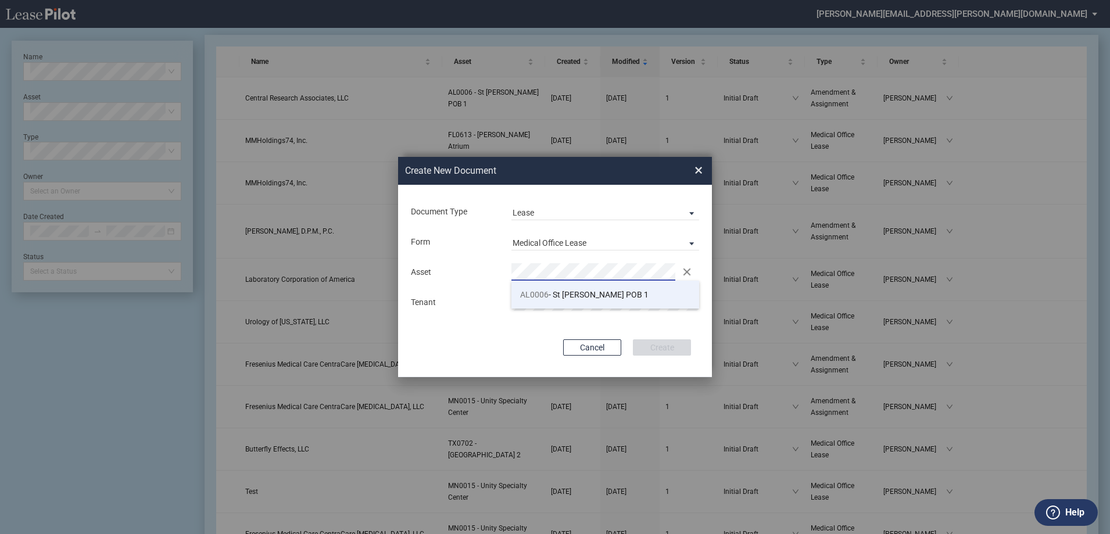
click at [540, 297] on span "AL0006" at bounding box center [534, 294] width 28 height 9
click at [657, 346] on button "Create" at bounding box center [662, 347] width 58 height 16
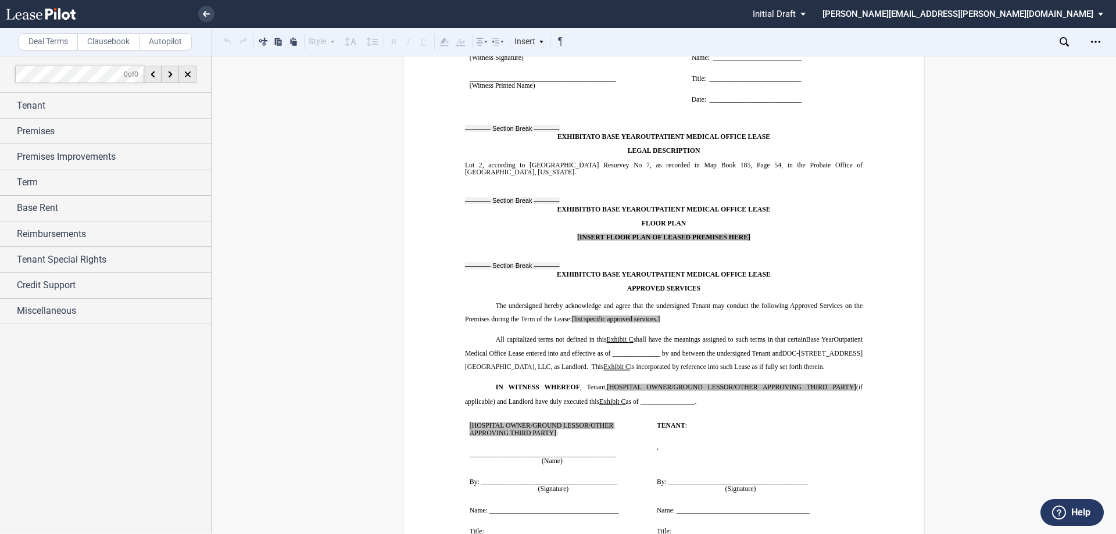
scroll to position [9860, 0]
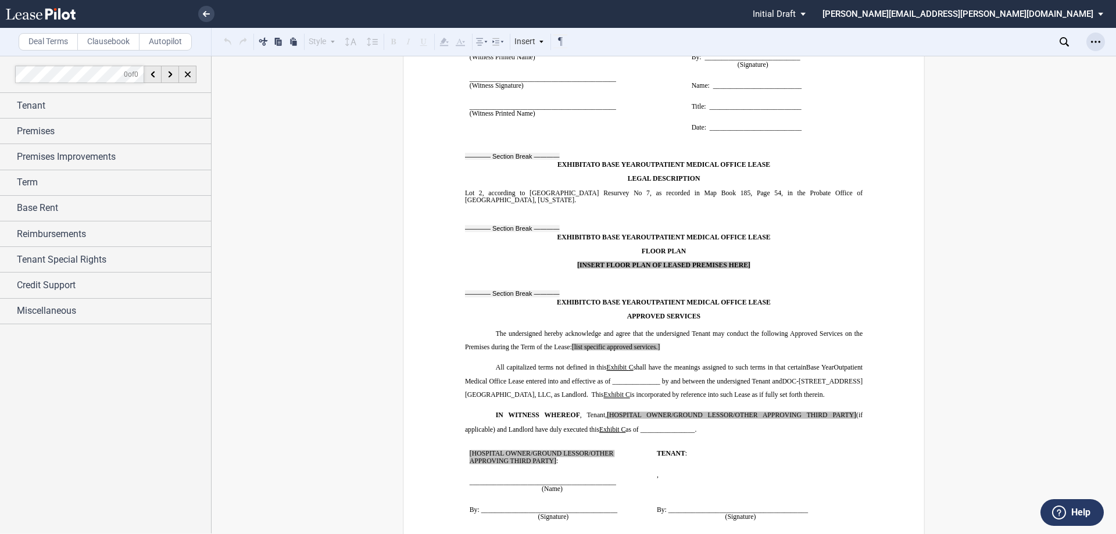
click at [1098, 45] on icon "Open Lease options menu" at bounding box center [1095, 41] width 9 height 9
click at [981, 64] on div "Download" at bounding box center [1028, 63] width 142 height 10
click at [206, 13] on icon at bounding box center [206, 14] width 7 height 6
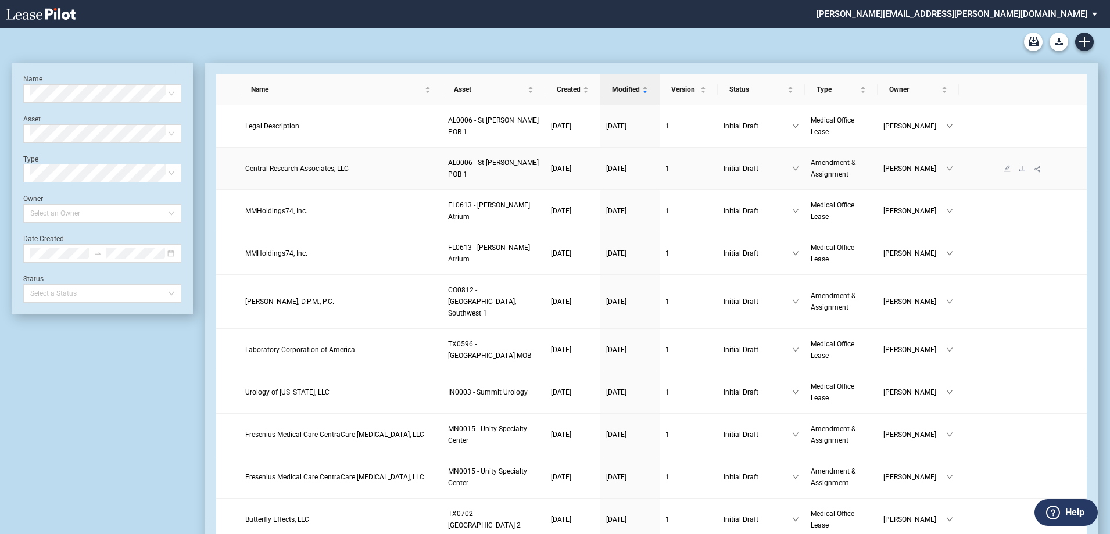
click at [325, 171] on span "Central Research Associates, LLC" at bounding box center [296, 168] width 103 height 8
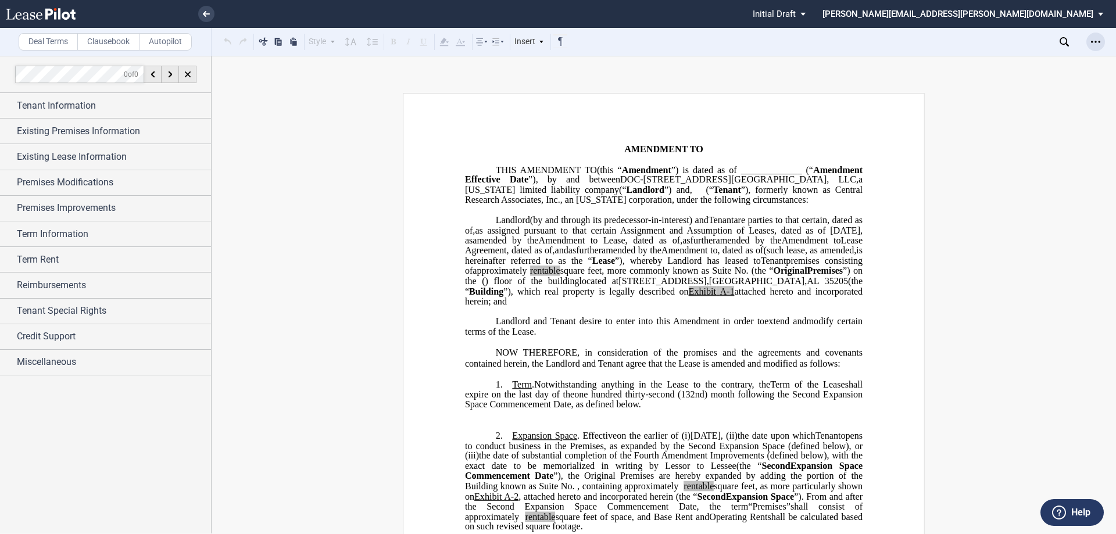
click at [1102, 39] on div "Open Lease options menu" at bounding box center [1095, 42] width 19 height 19
click at [1019, 58] on div "Download" at bounding box center [1028, 63] width 142 height 10
click at [208, 14] on use at bounding box center [206, 14] width 7 height 6
